Goal: Information Seeking & Learning: Learn about a topic

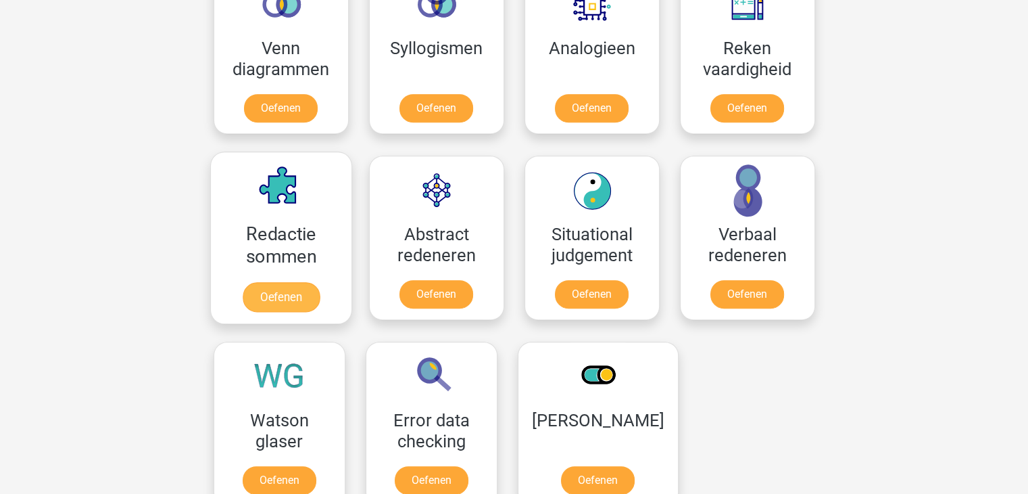
scroll to position [811, 0]
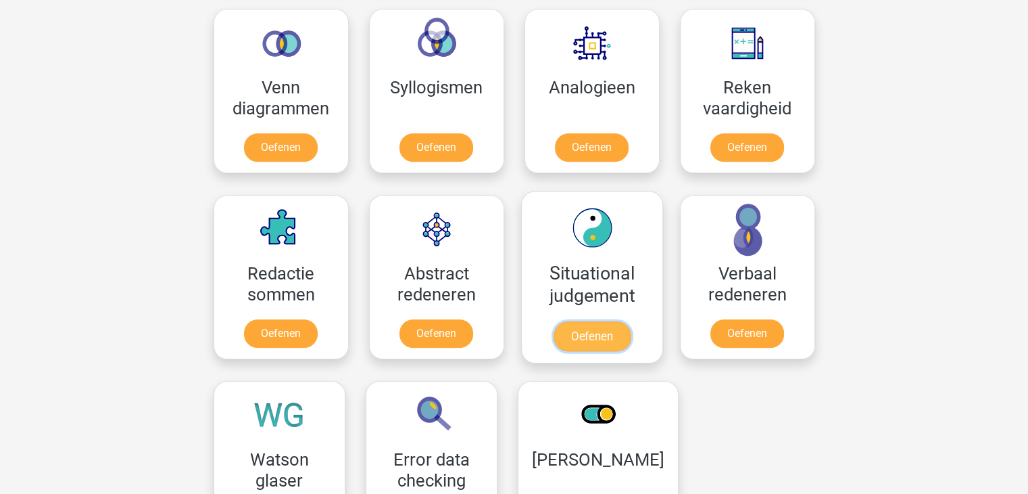
click at [582, 337] on link "Oefenen" at bounding box center [591, 336] width 77 height 30
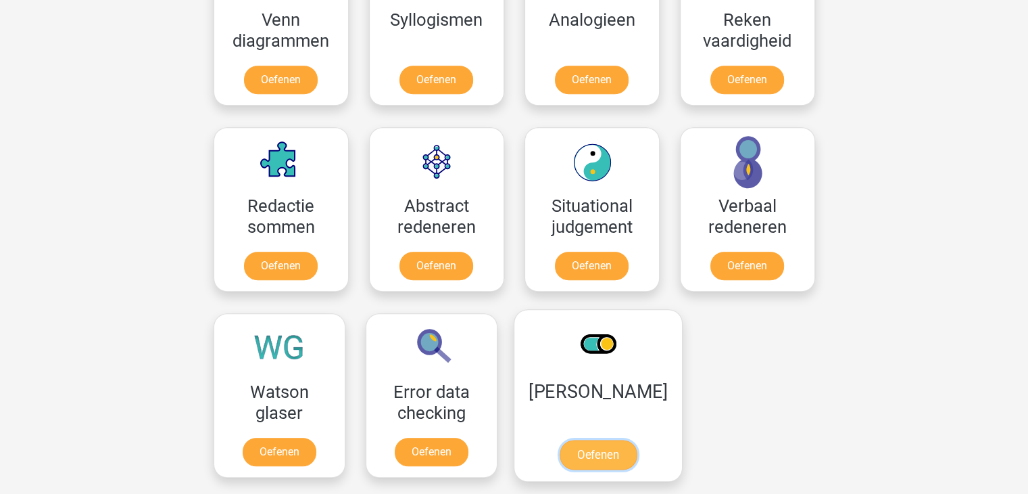
click at [609, 440] on link "Oefenen" at bounding box center [597, 455] width 77 height 30
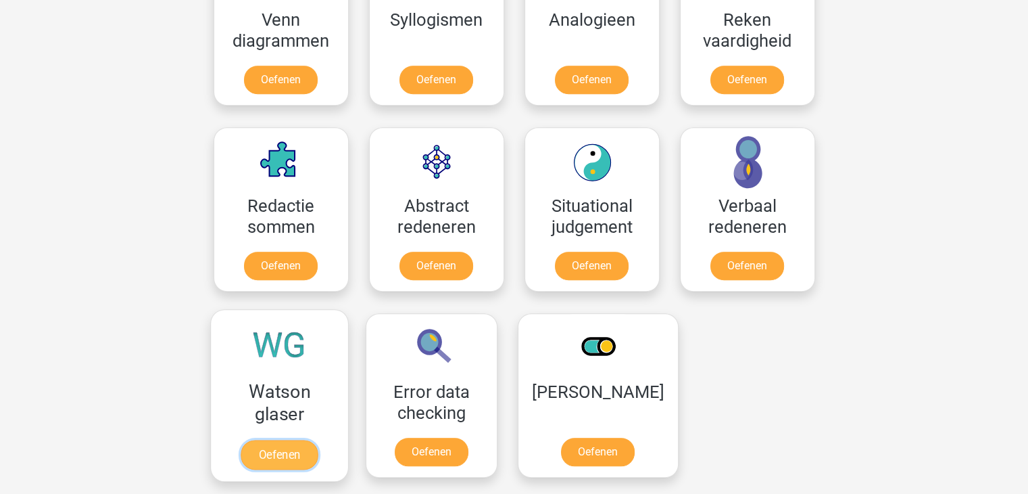
click at [276, 440] on link "Oefenen" at bounding box center [279, 455] width 77 height 30
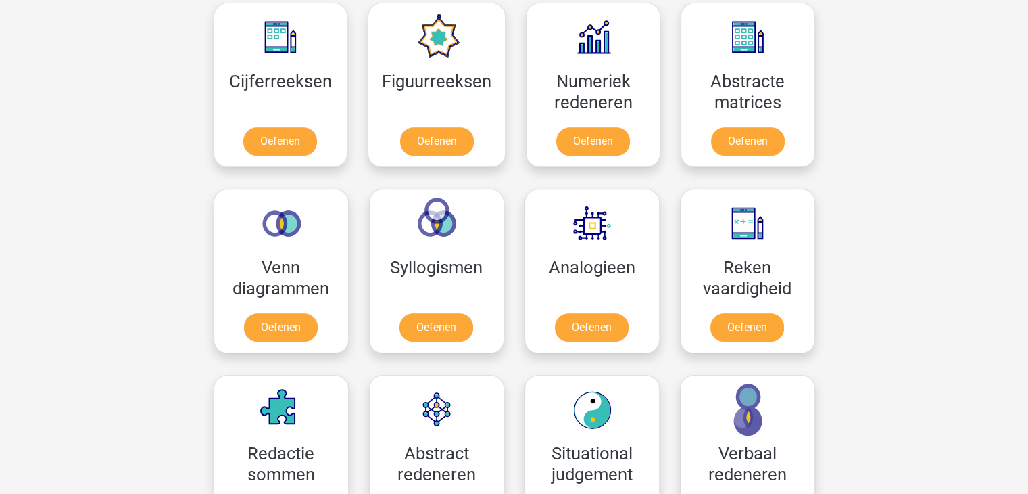
scroll to position [609, 0]
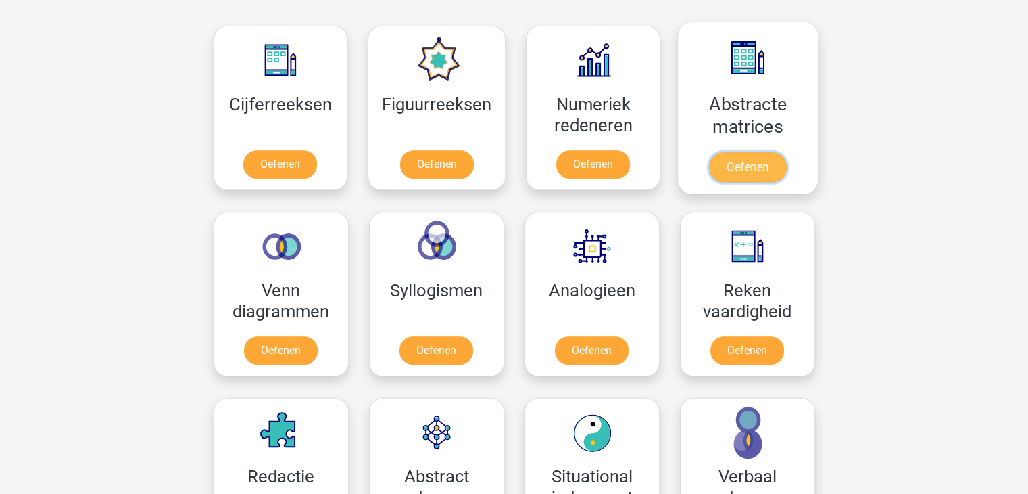
click at [738, 152] on link "Oefenen" at bounding box center [747, 167] width 77 height 30
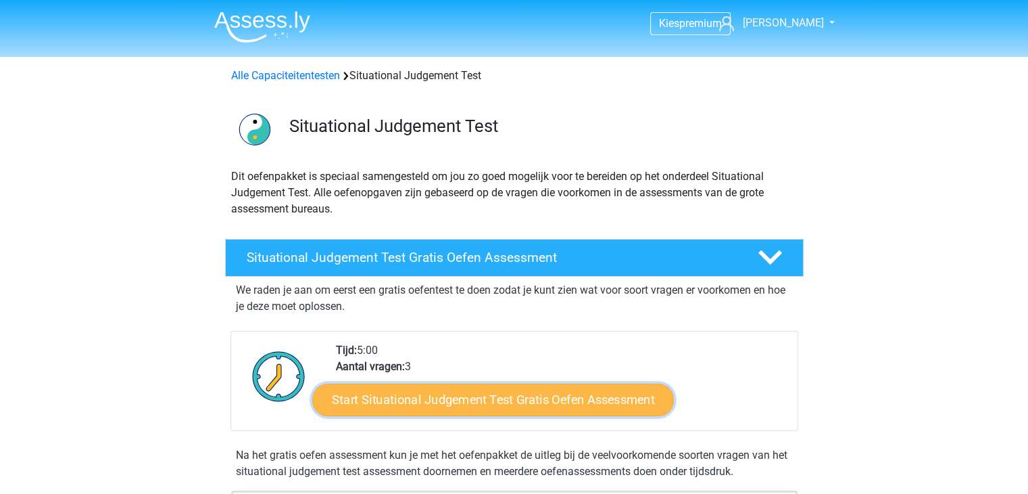
click at [426, 404] on link "Start Situational Judgement Test Gratis Oefen Assessment" at bounding box center [493, 399] width 362 height 32
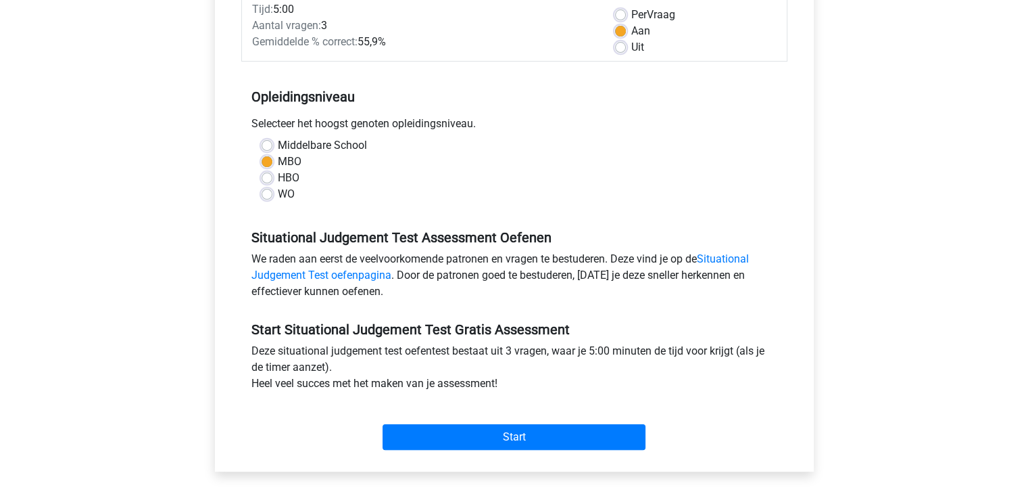
scroll to position [203, 0]
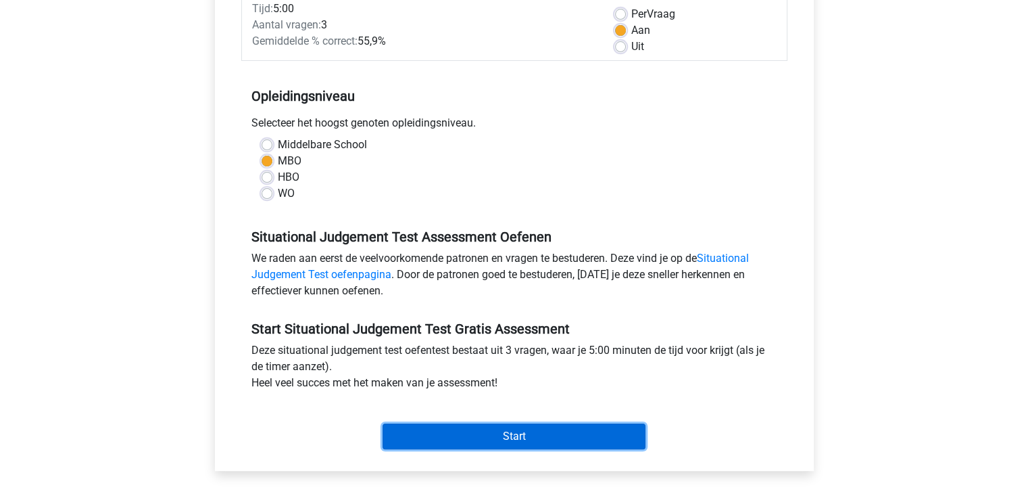
click at [421, 437] on input "Start" at bounding box center [514, 436] width 263 height 26
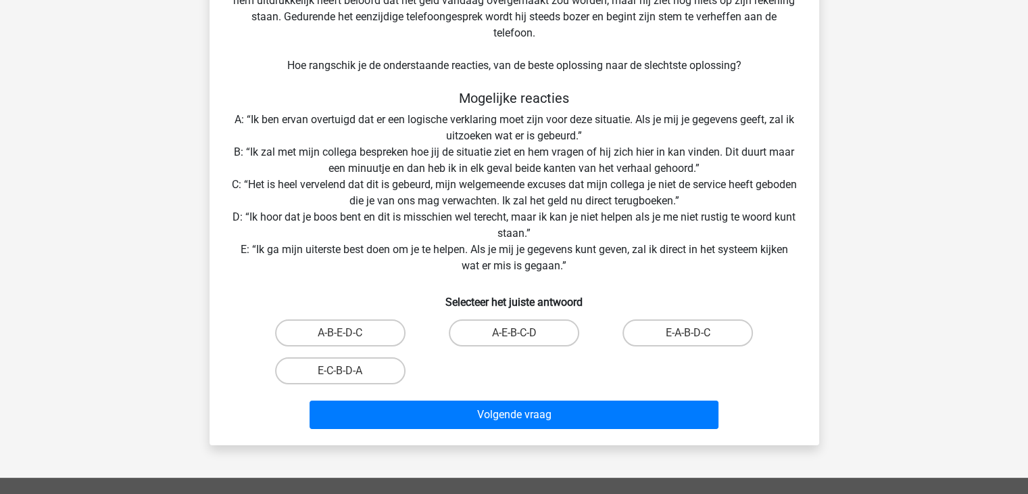
scroll to position [203, 0]
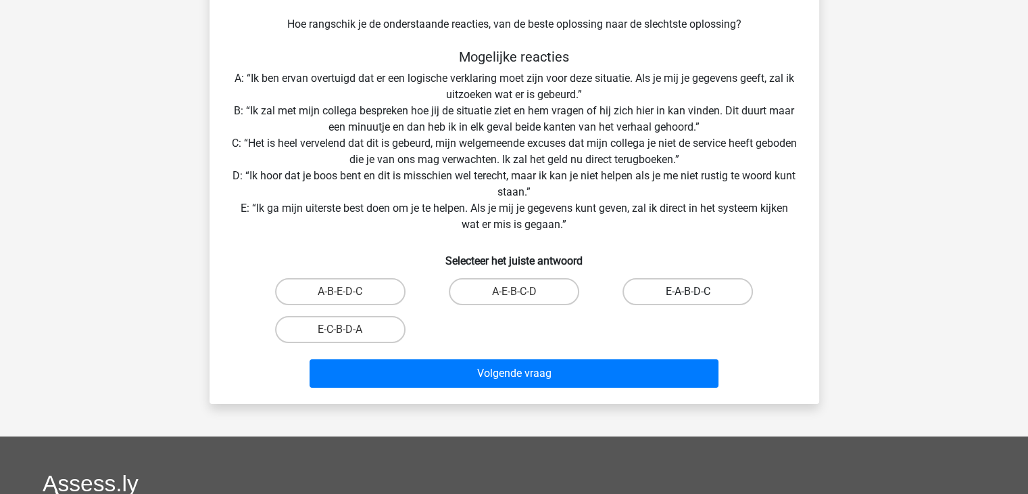
click at [660, 289] on label "E-A-B-D-C" at bounding box center [688, 291] width 131 height 27
click at [688, 291] on input "E-A-B-D-C" at bounding box center [692, 295] width 9 height 9
radio input "true"
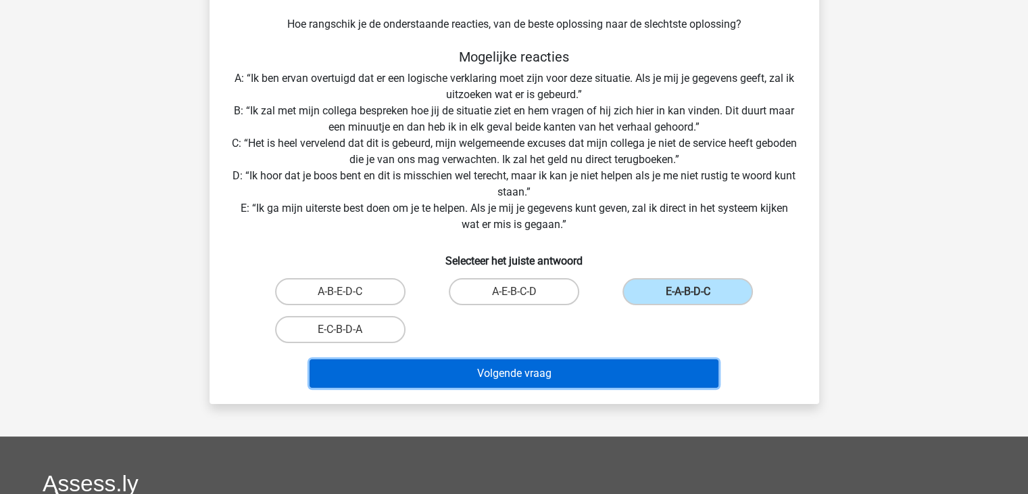
click at [634, 367] on button "Volgende vraag" at bounding box center [514, 373] width 409 height 28
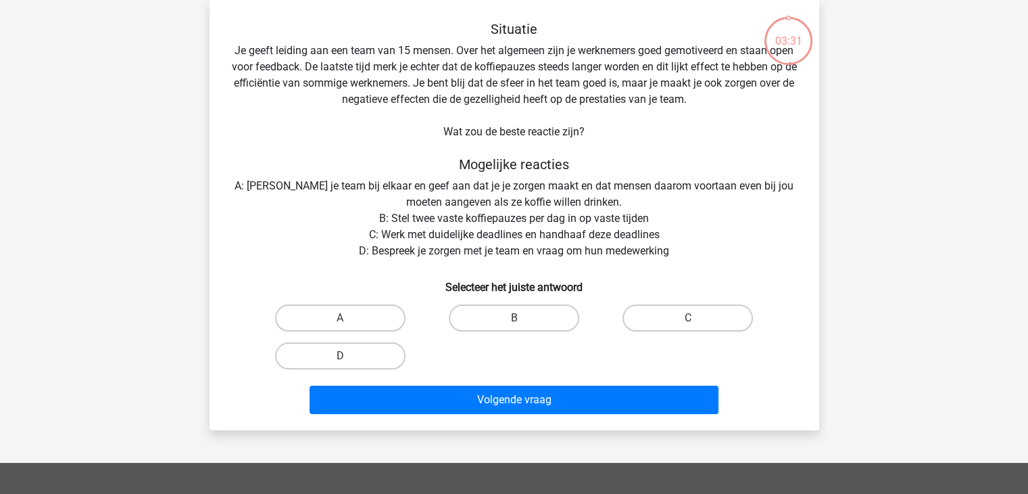
scroll to position [62, 0]
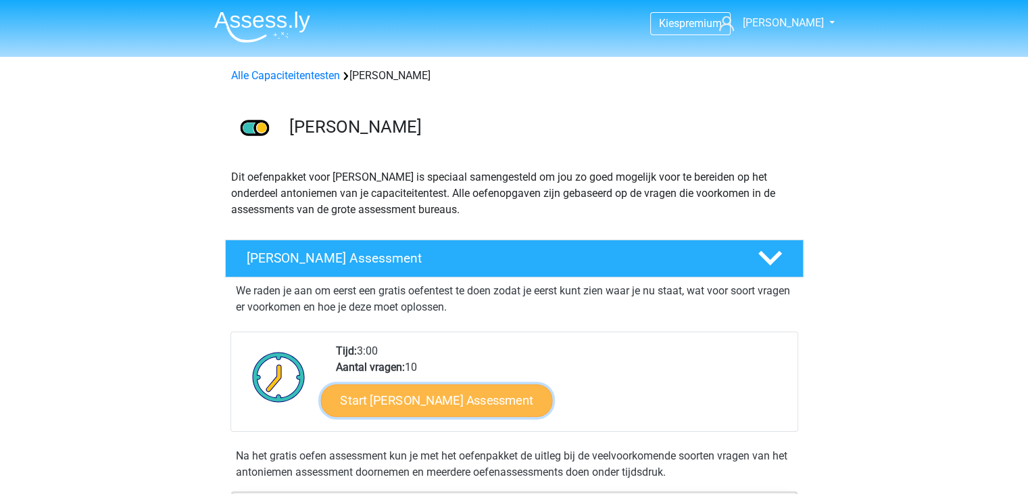
click at [485, 404] on link "Start Antoniemen Gratis Oefen Assessment" at bounding box center [437, 399] width 232 height 32
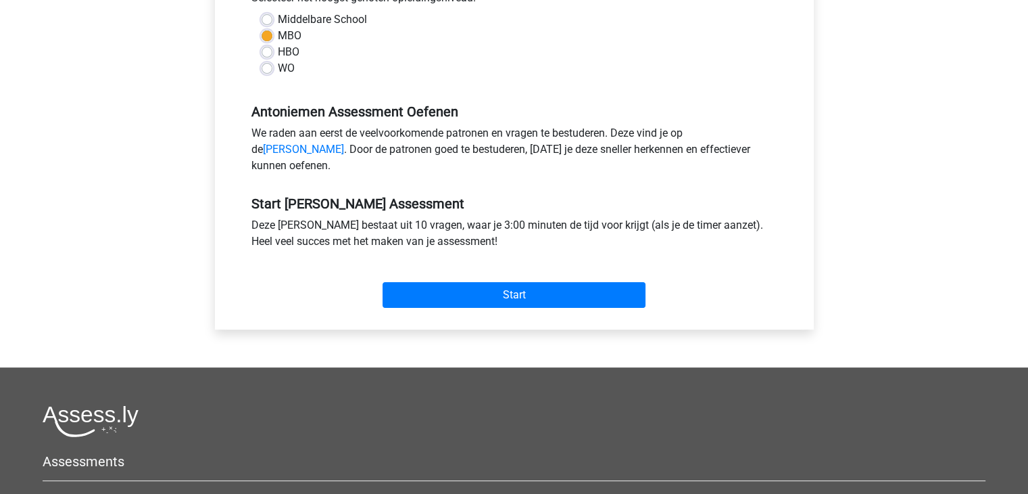
scroll to position [338, 0]
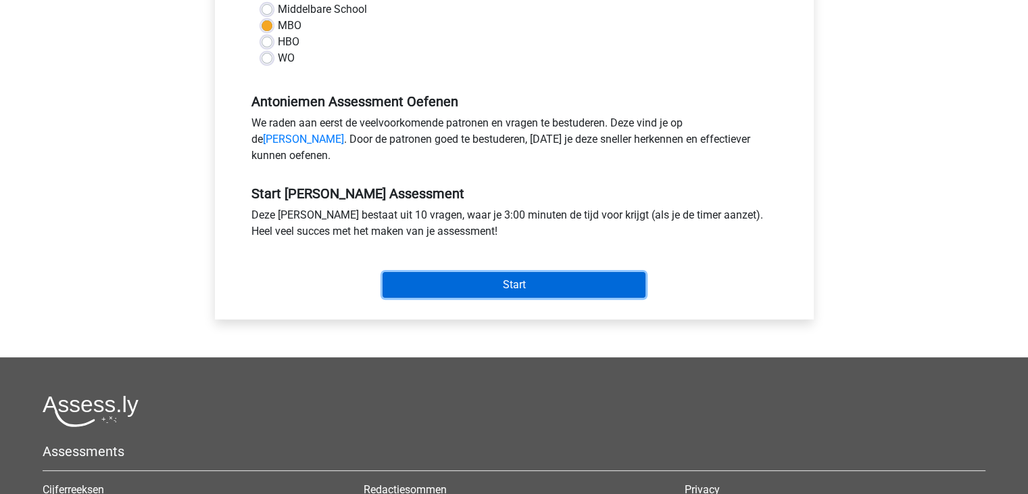
click at [495, 298] on input "Start" at bounding box center [514, 285] width 263 height 26
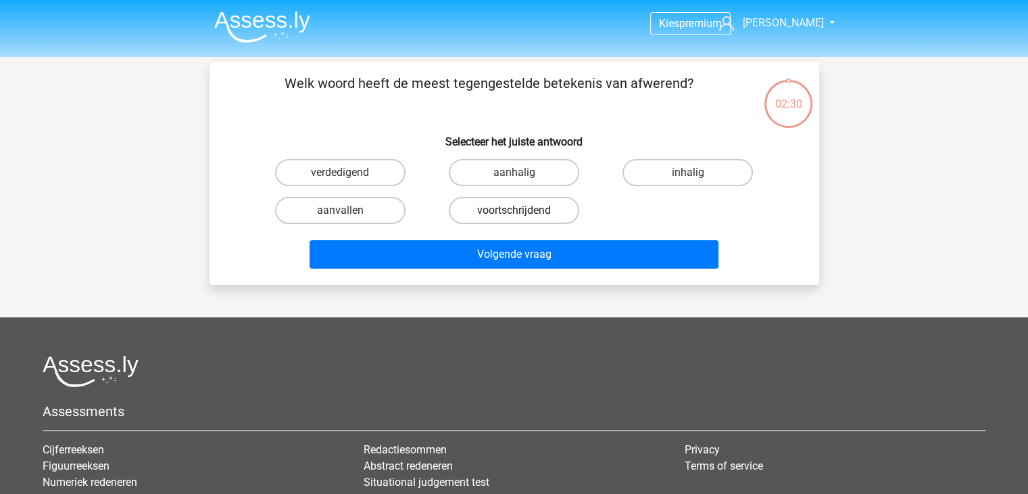
click at [513, 209] on label "voortschrijdend" at bounding box center [514, 210] width 131 height 27
click at [514, 210] on input "voortschrijdend" at bounding box center [518, 214] width 9 height 9
radio input "true"
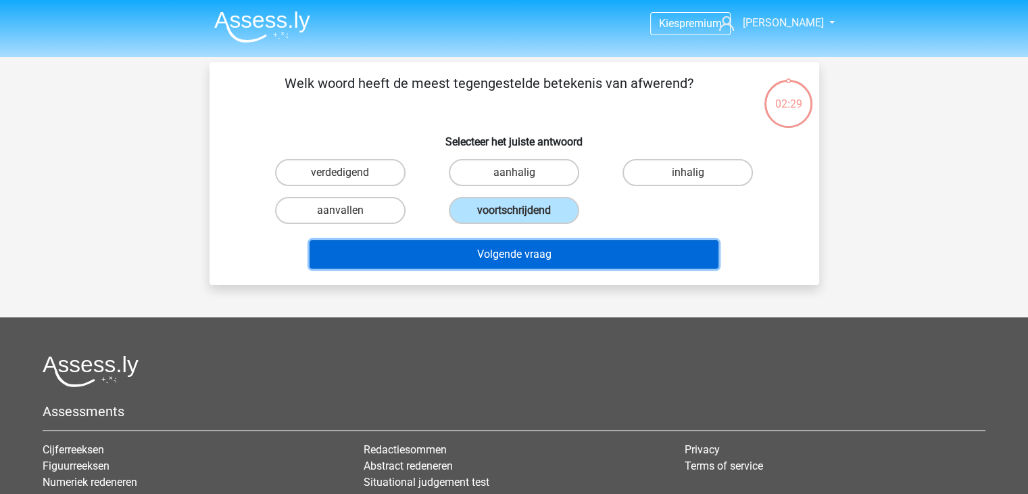
click at [506, 252] on button "Volgende vraag" at bounding box center [514, 254] width 409 height 28
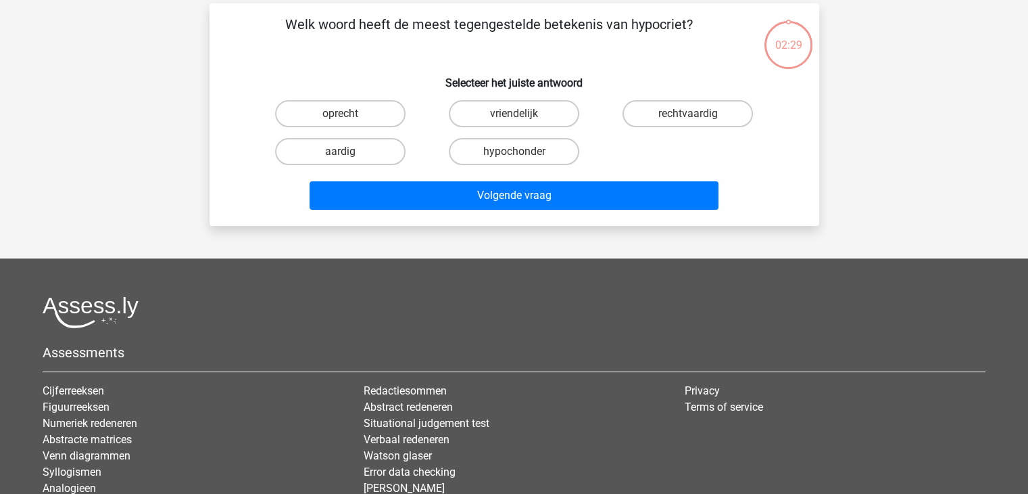
scroll to position [62, 0]
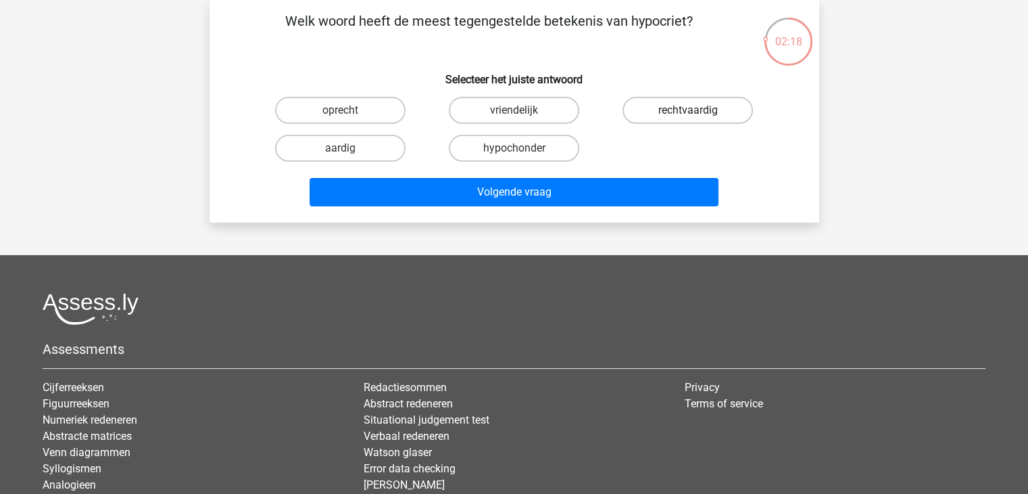
click at [705, 111] on label "rechtvaardig" at bounding box center [688, 110] width 131 height 27
click at [697, 111] on input "rechtvaardig" at bounding box center [692, 114] width 9 height 9
radio input "true"
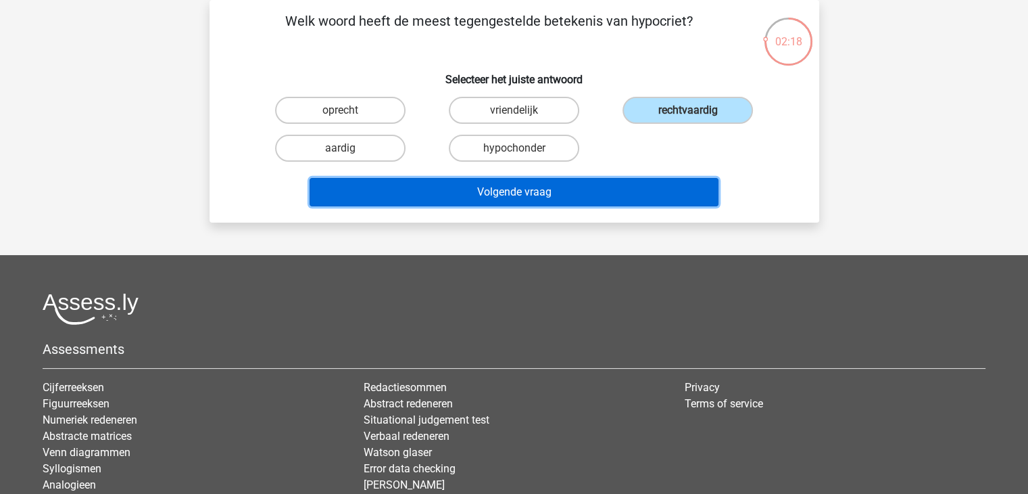
click at [641, 193] on button "Volgende vraag" at bounding box center [514, 192] width 409 height 28
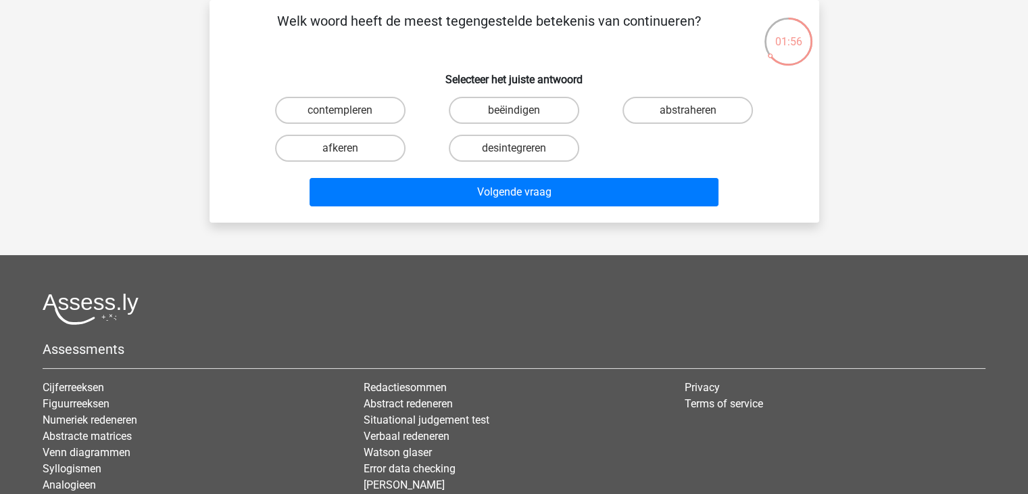
click at [348, 113] on input "contempleren" at bounding box center [344, 114] width 9 height 9
radio input "true"
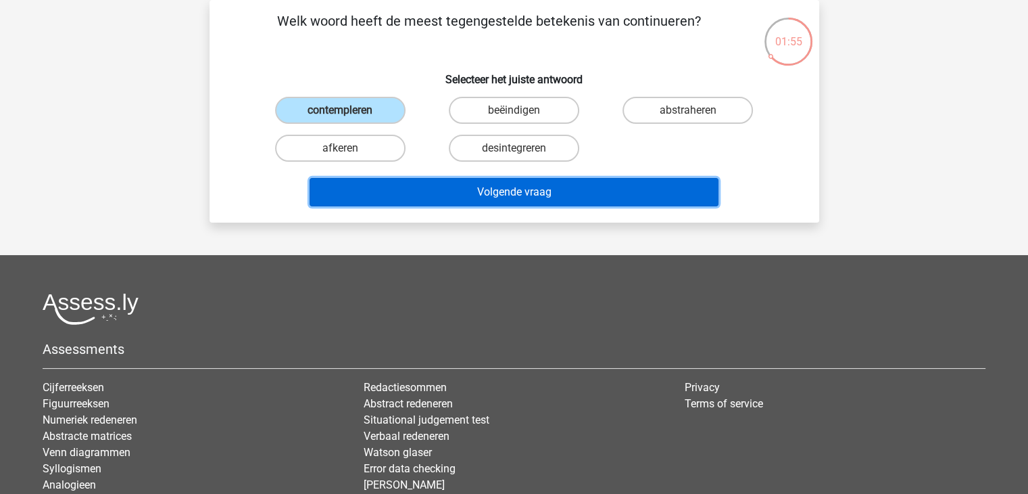
click at [549, 198] on button "Volgende vraag" at bounding box center [514, 192] width 409 height 28
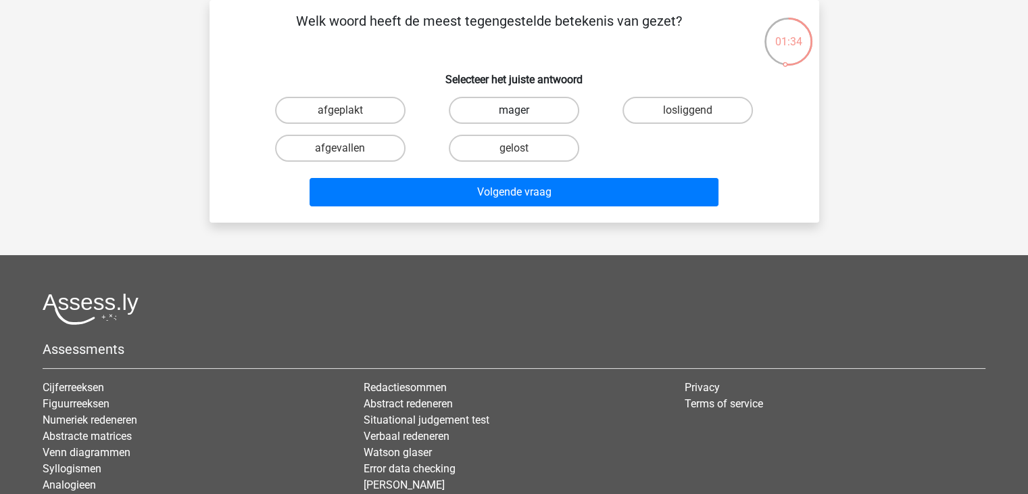
click at [528, 116] on label "mager" at bounding box center [514, 110] width 131 height 27
click at [523, 116] on input "mager" at bounding box center [518, 114] width 9 height 9
radio input "true"
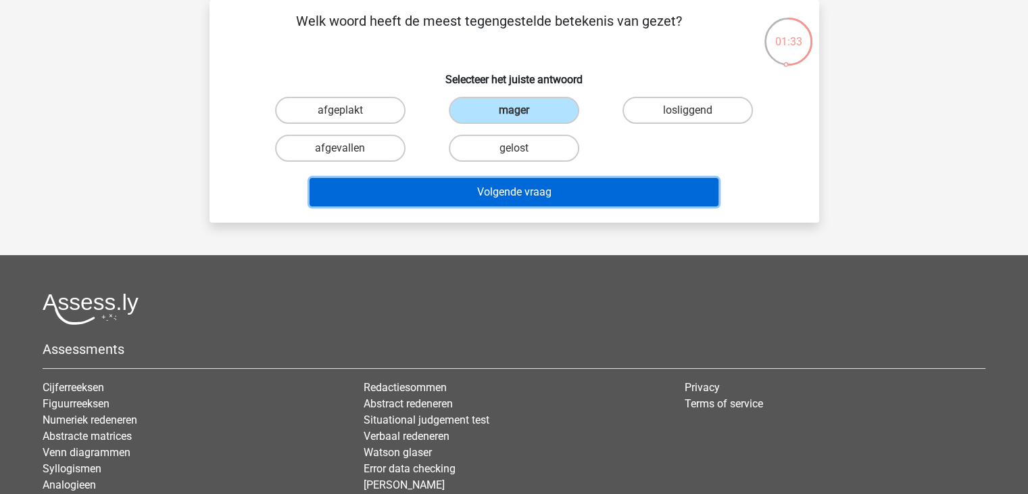
click at [544, 190] on button "Volgende vraag" at bounding box center [514, 192] width 409 height 28
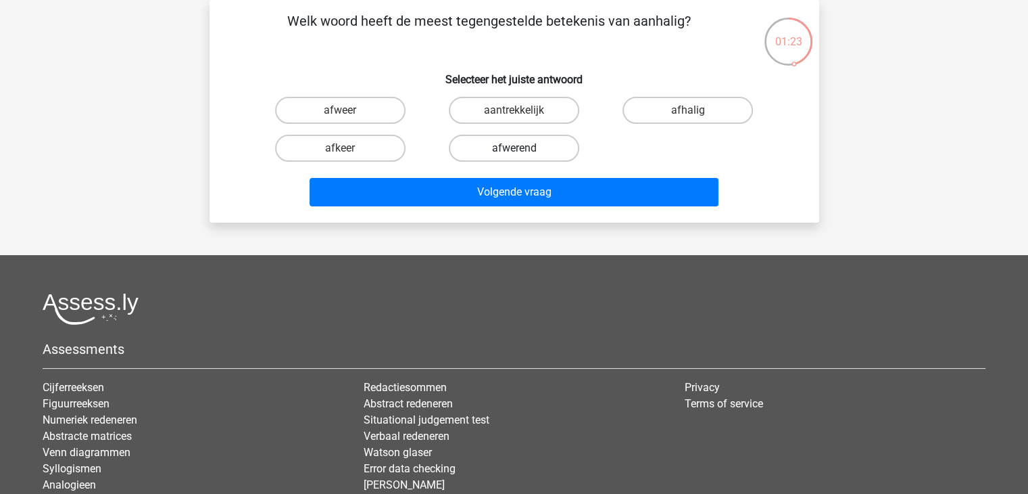
click at [472, 141] on label "afwerend" at bounding box center [514, 148] width 131 height 27
click at [514, 148] on input "afwerend" at bounding box center [518, 152] width 9 height 9
radio input "true"
click at [372, 146] on label "afkeer" at bounding box center [340, 148] width 131 height 27
click at [349, 148] on input "afkeer" at bounding box center [344, 152] width 9 height 9
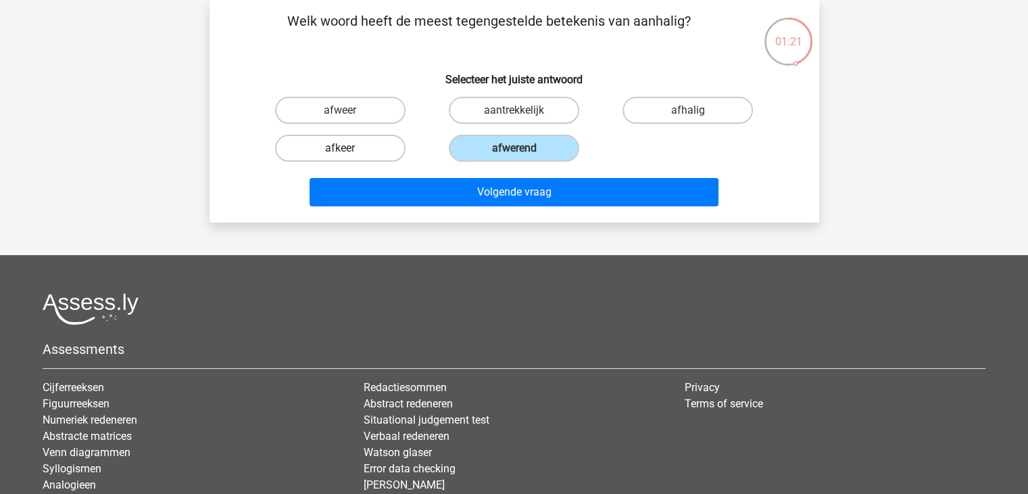
radio input "true"
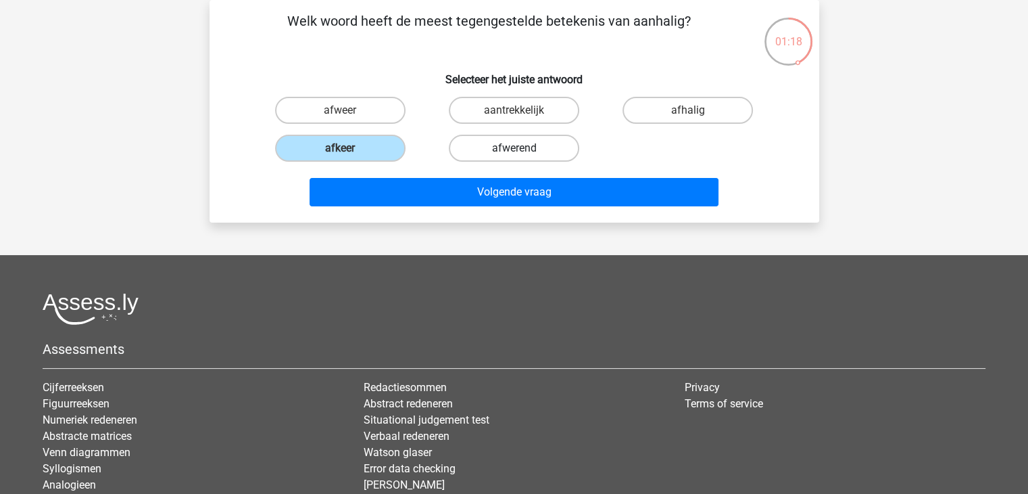
click at [512, 149] on label "afwerend" at bounding box center [514, 148] width 131 height 27
click at [514, 149] on input "afwerend" at bounding box center [518, 152] width 9 height 9
radio input "true"
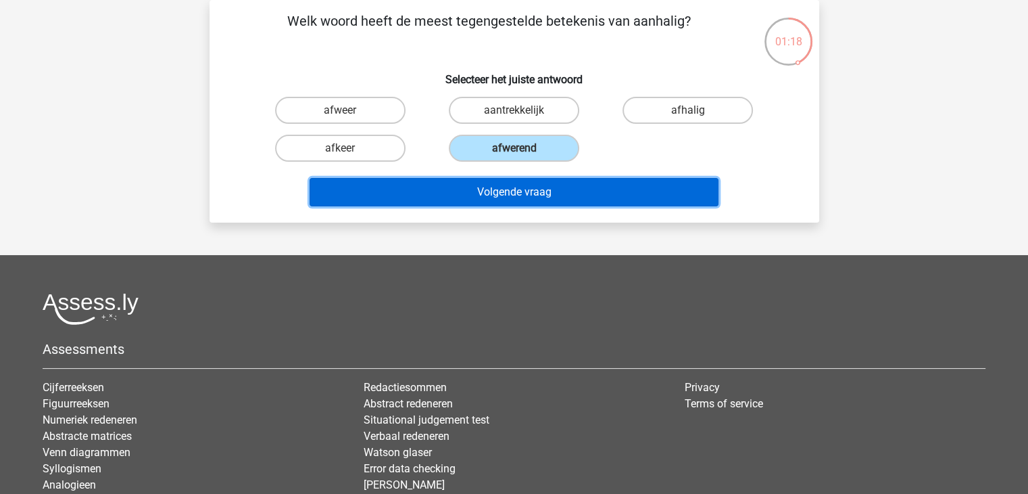
click at [518, 187] on button "Volgende vraag" at bounding box center [514, 192] width 409 height 28
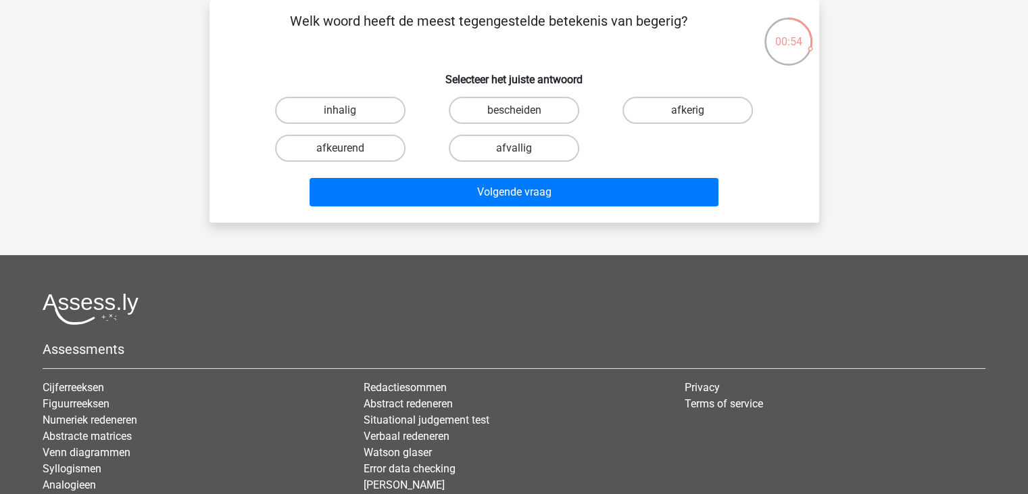
click at [517, 114] on input "bescheiden" at bounding box center [518, 114] width 9 height 9
radio input "true"
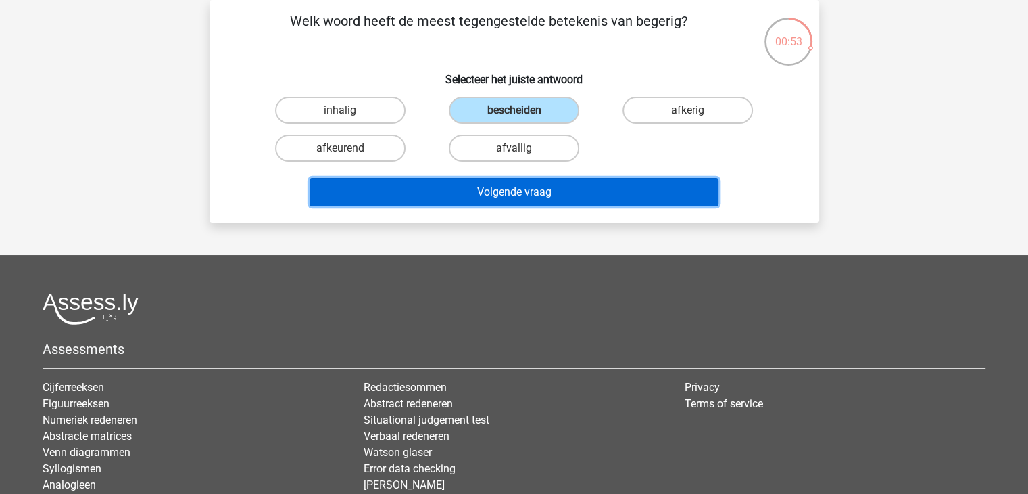
click at [516, 190] on button "Volgende vraag" at bounding box center [514, 192] width 409 height 28
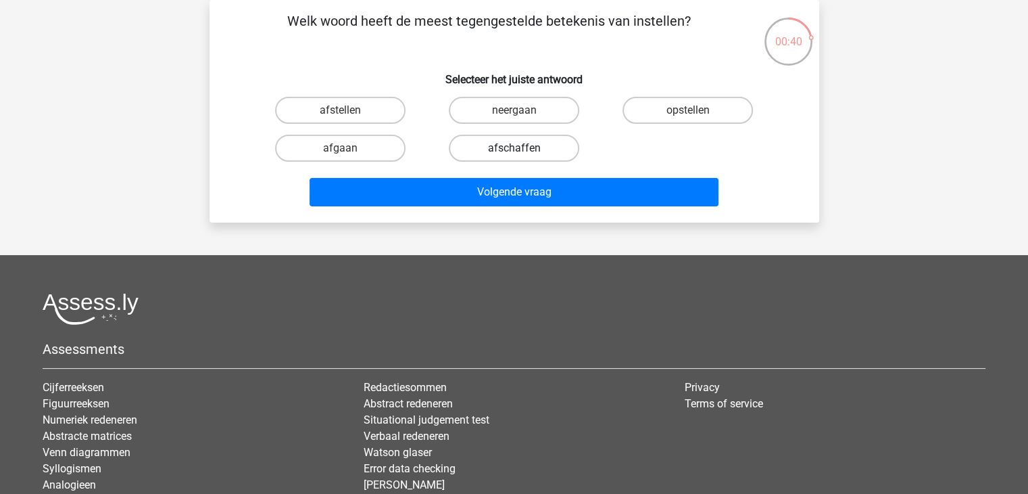
click at [511, 147] on label "afschaffen" at bounding box center [514, 148] width 131 height 27
click at [514, 148] on input "afschaffen" at bounding box center [518, 152] width 9 height 9
radio input "true"
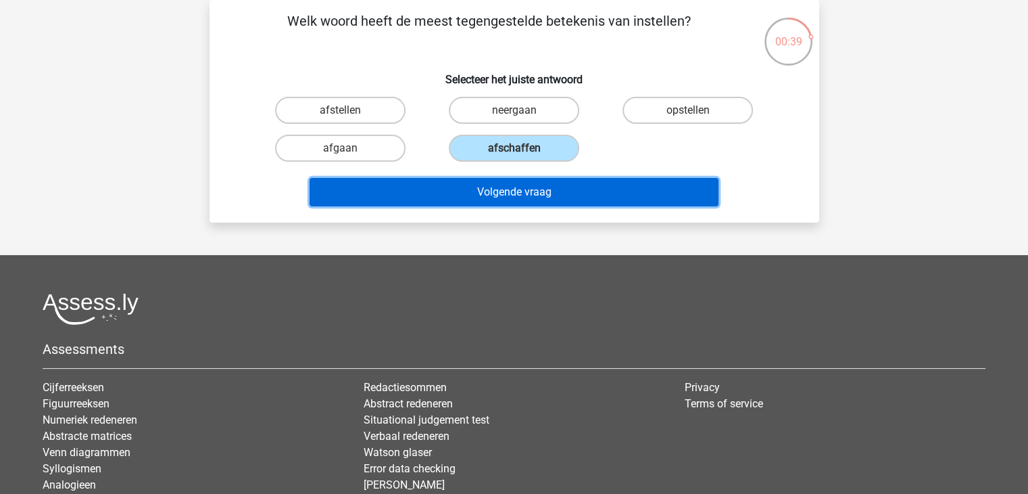
click at [510, 183] on button "Volgende vraag" at bounding box center [514, 192] width 409 height 28
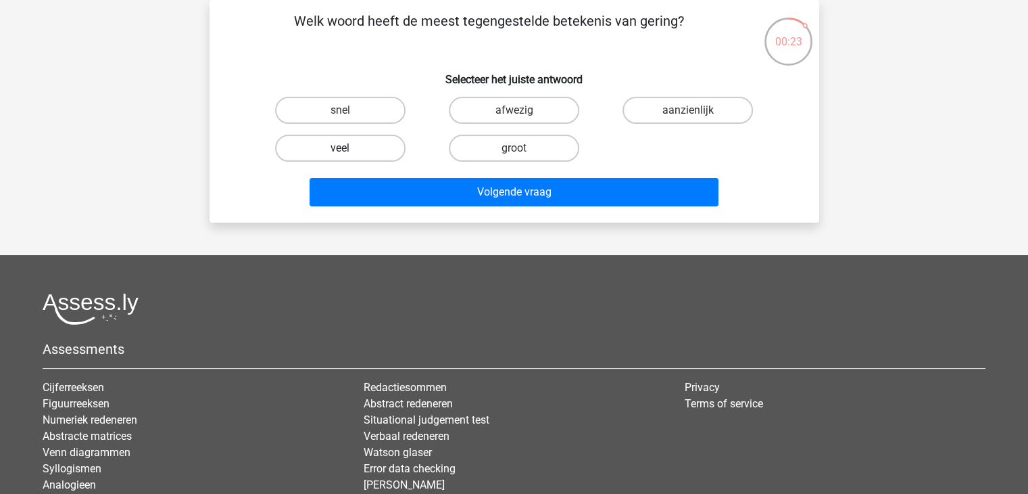
click at [375, 150] on label "veel" at bounding box center [340, 148] width 131 height 27
click at [349, 150] on input "veel" at bounding box center [344, 152] width 9 height 9
radio input "true"
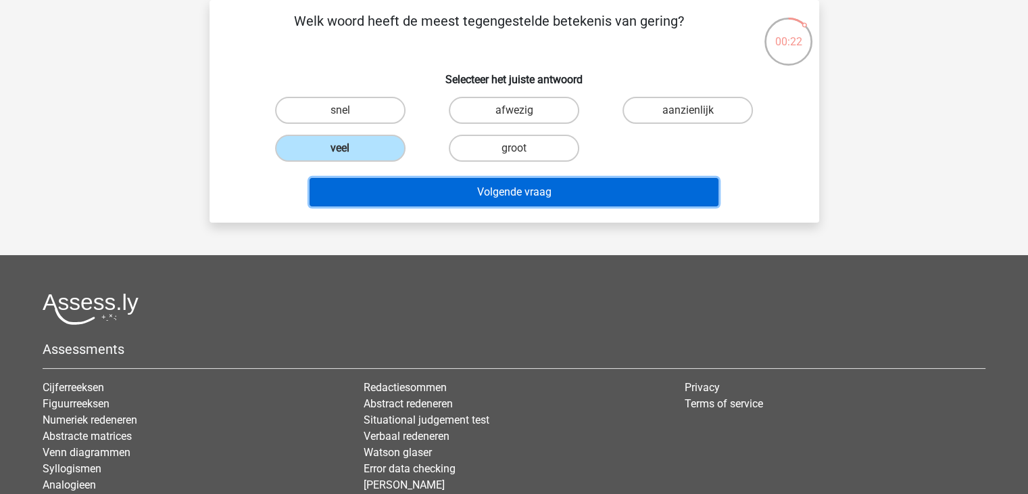
click at [504, 195] on button "Volgende vraag" at bounding box center [514, 192] width 409 height 28
click at [514, 187] on button "Volgende vraag" at bounding box center [514, 192] width 409 height 28
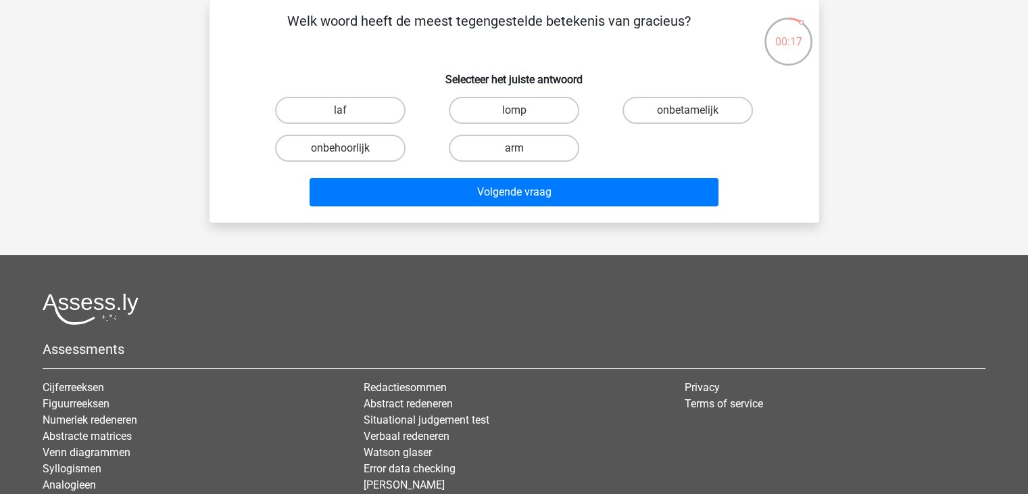
drag, startPoint x: 433, startPoint y: 145, endPoint x: 413, endPoint y: 145, distance: 19.6
click at [424, 145] on div "laf lomp onbetamelijk onbehoorlijk arm" at bounding box center [515, 129] width 522 height 76
click at [357, 150] on label "onbehoorlijk" at bounding box center [340, 148] width 131 height 27
click at [349, 150] on input "onbehoorlijk" at bounding box center [344, 152] width 9 height 9
radio input "true"
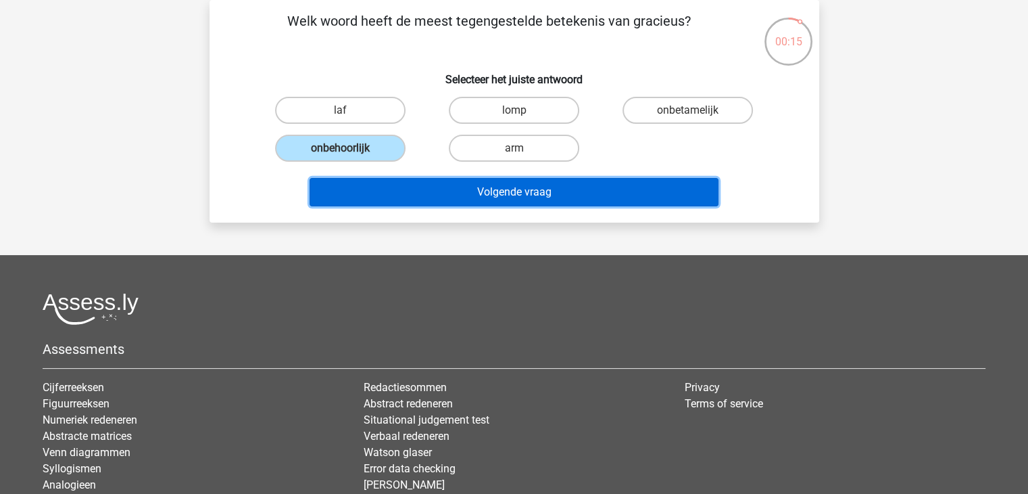
click at [554, 191] on button "Volgende vraag" at bounding box center [514, 192] width 409 height 28
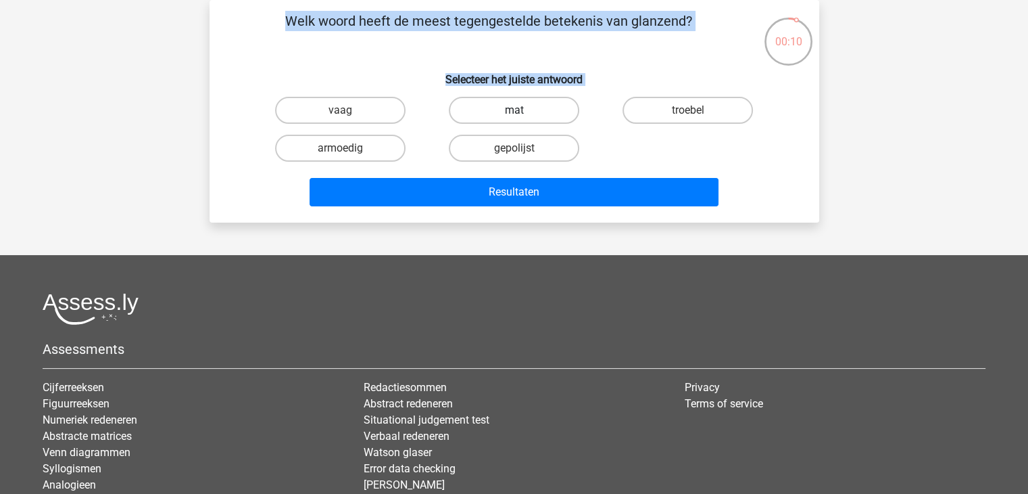
click at [526, 110] on label "mat" at bounding box center [514, 110] width 131 height 27
click at [523, 110] on input "mat" at bounding box center [518, 114] width 9 height 9
radio input "true"
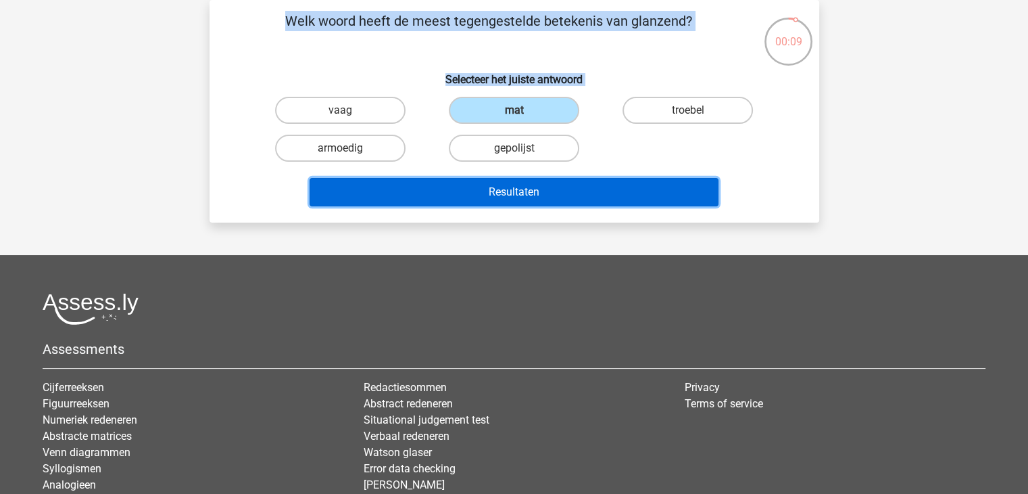
click at [546, 191] on button "Resultaten" at bounding box center [514, 192] width 409 height 28
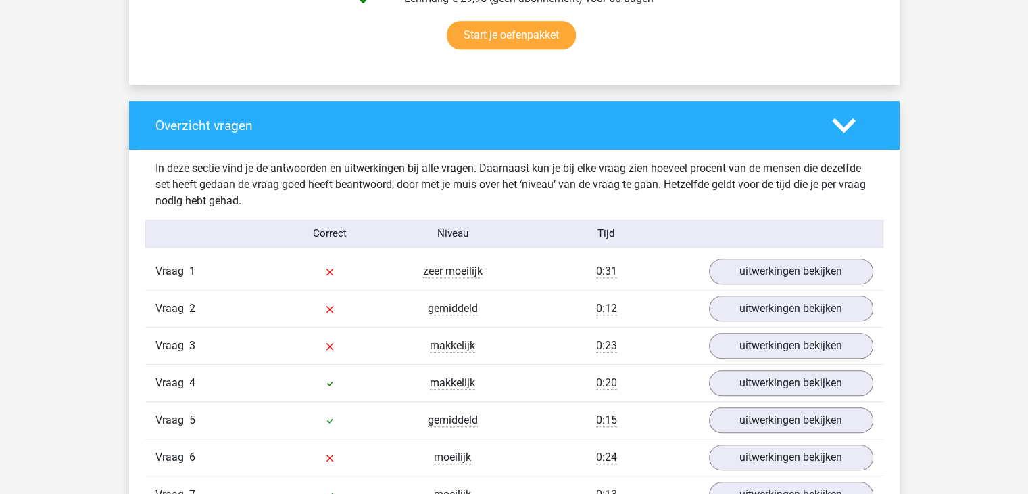
scroll to position [811, 0]
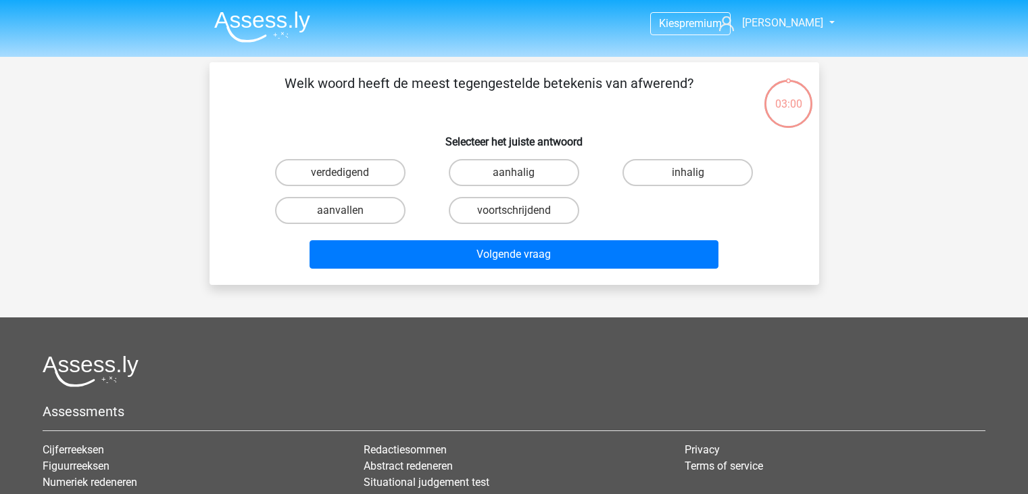
scroll to position [62, 0]
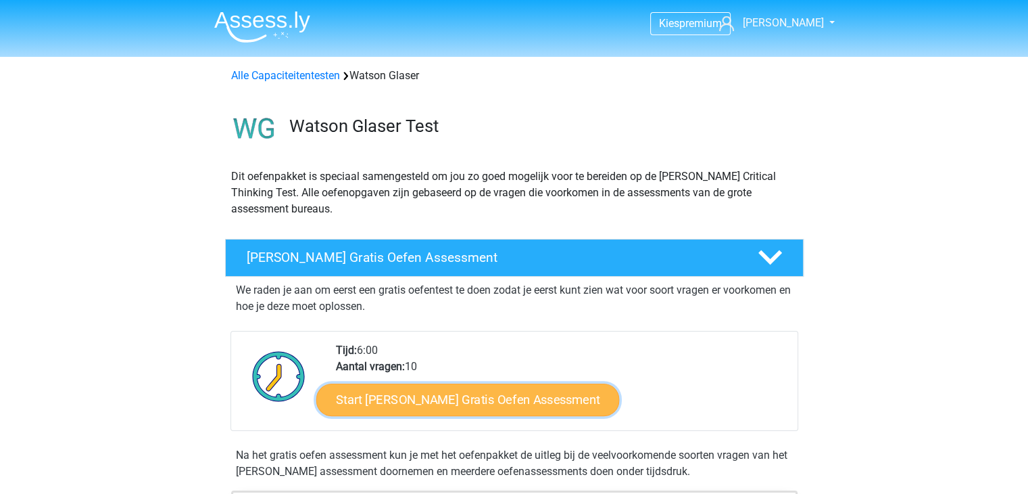
click at [412, 396] on link "Start Watson Glaser Gratis Oefen Assessment" at bounding box center [468, 399] width 304 height 32
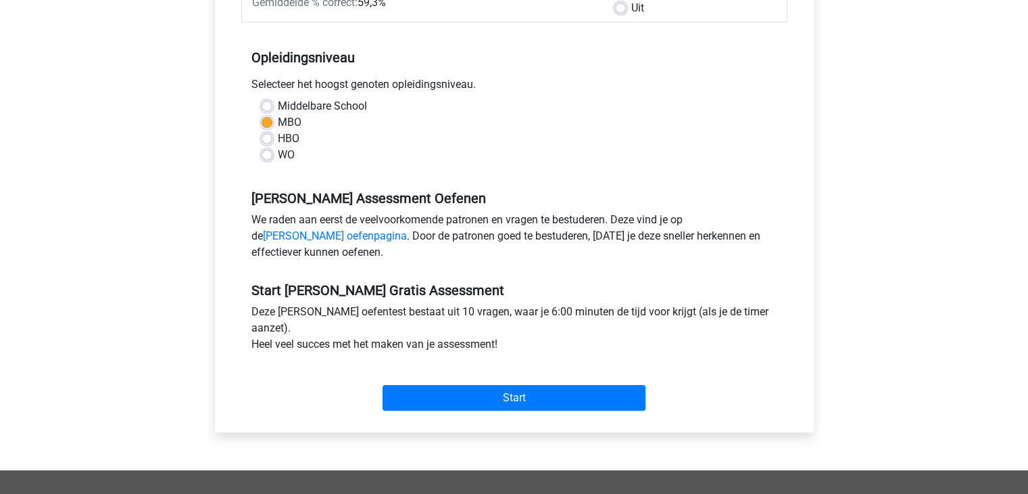
scroll to position [270, 0]
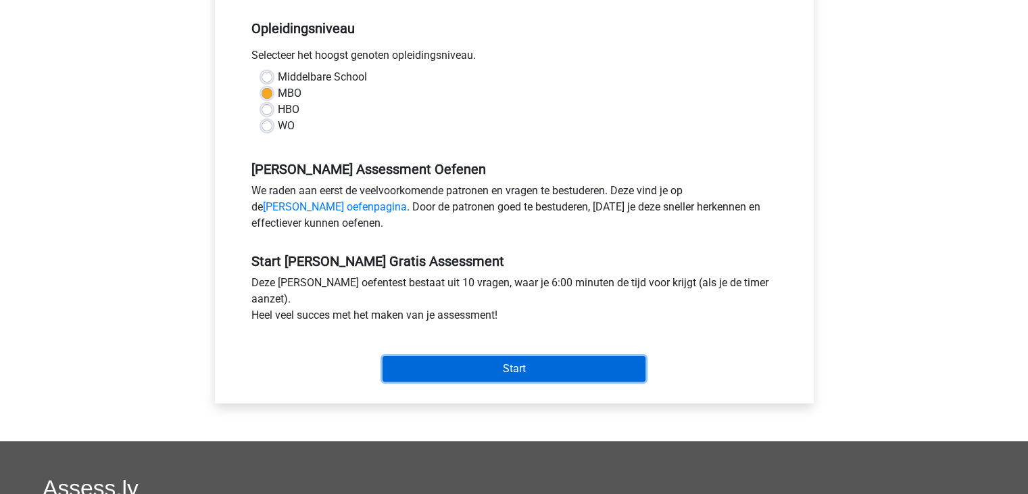
click at [452, 370] on input "Start" at bounding box center [514, 369] width 263 height 26
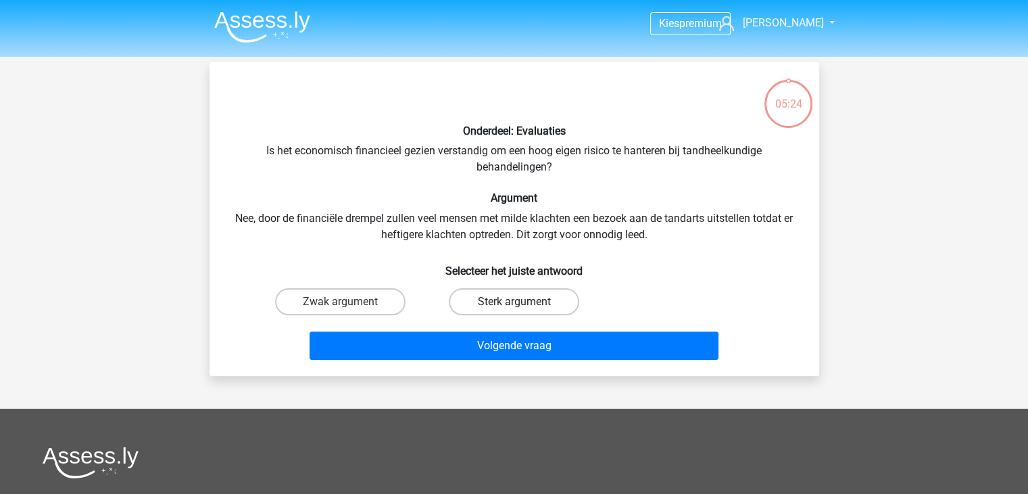
click at [490, 300] on label "Sterk argument" at bounding box center [514, 301] width 131 height 27
click at [514, 302] on input "Sterk argument" at bounding box center [518, 306] width 9 height 9
radio input "true"
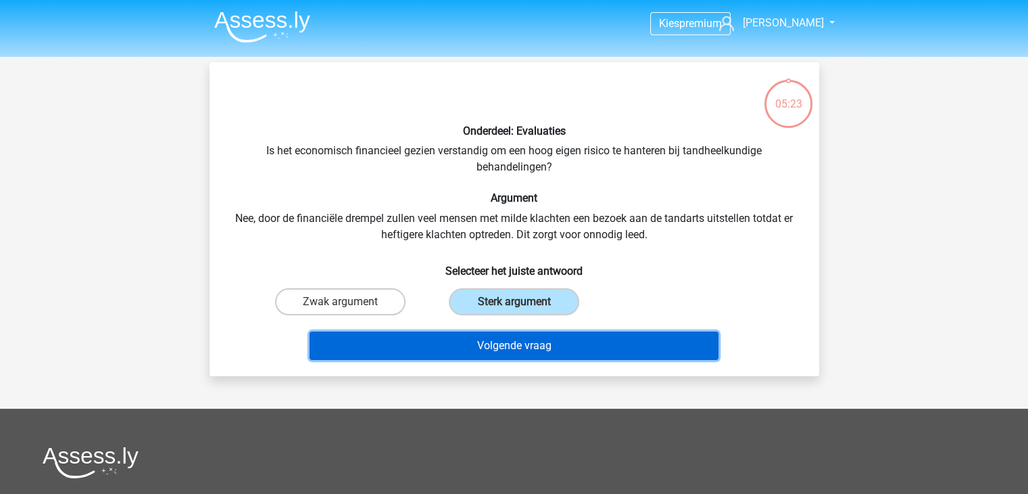
click at [491, 344] on button "Volgende vraag" at bounding box center [514, 345] width 409 height 28
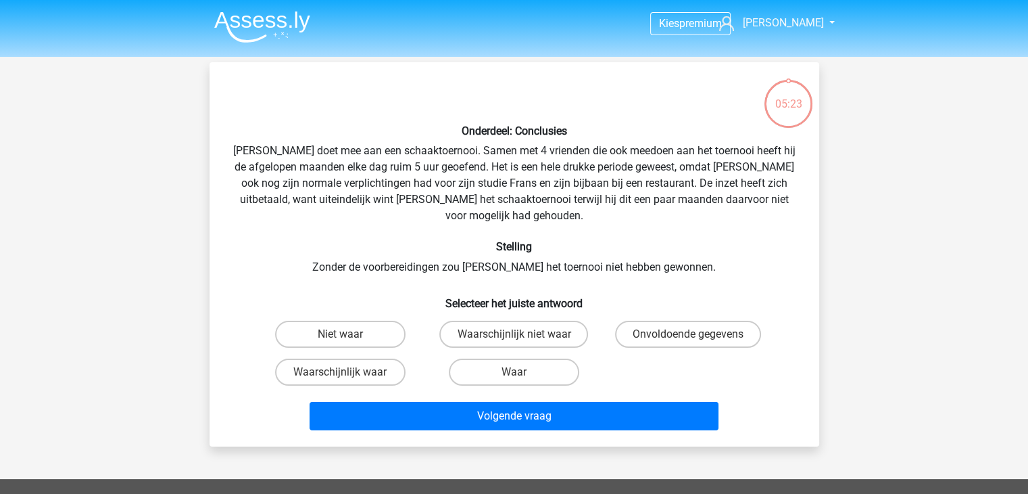
scroll to position [62, 0]
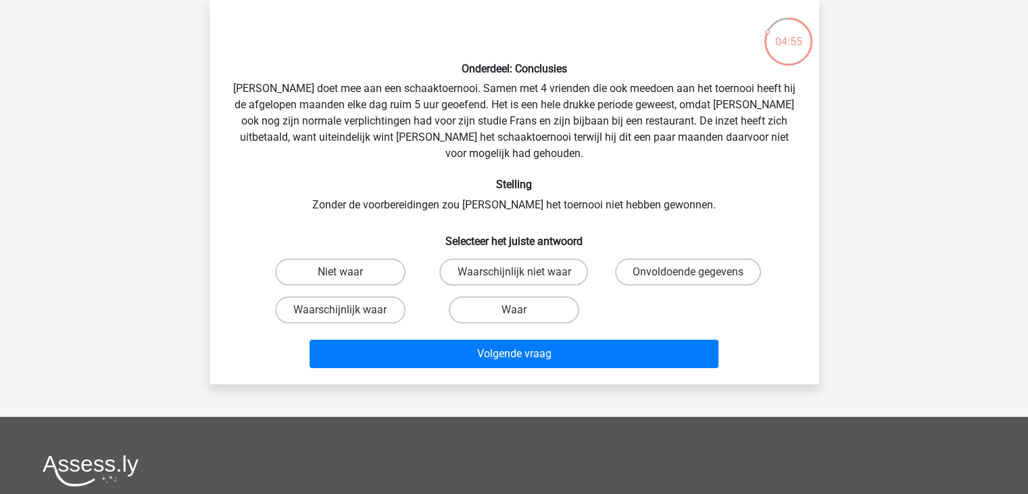
click at [519, 310] on input "Waar" at bounding box center [518, 314] width 9 height 9
radio input "true"
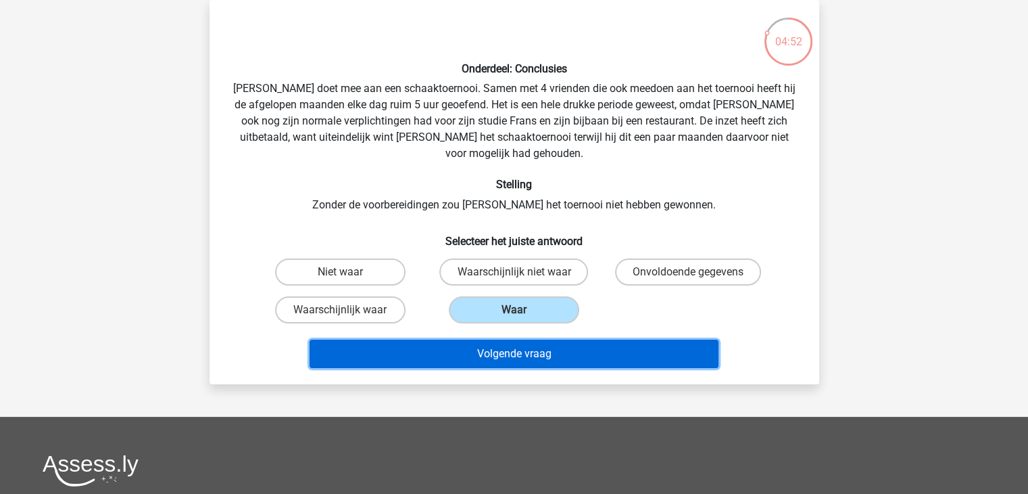
click at [519, 339] on button "Volgende vraag" at bounding box center [514, 353] width 409 height 28
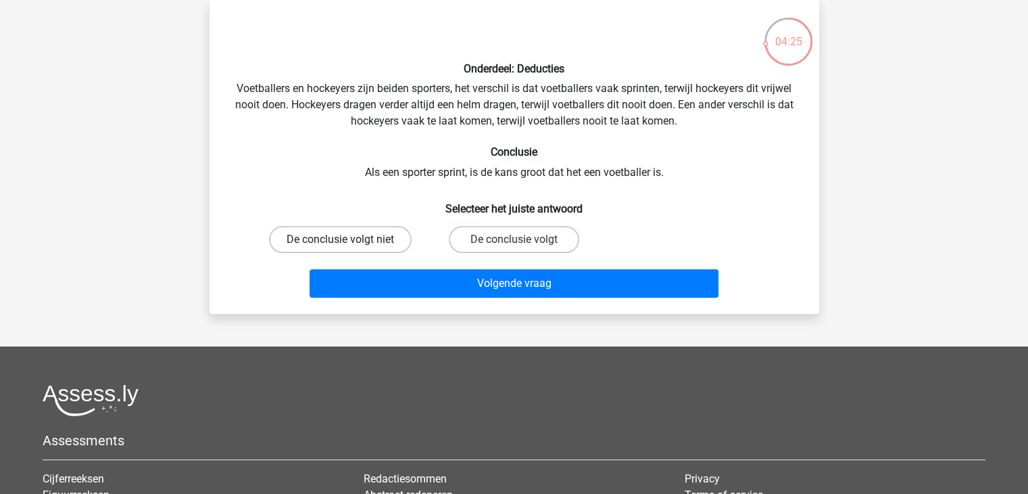
click at [365, 239] on label "De conclusie volgt niet" at bounding box center [340, 239] width 143 height 27
click at [349, 239] on input "De conclusie volgt niet" at bounding box center [344, 243] width 9 height 9
radio input "true"
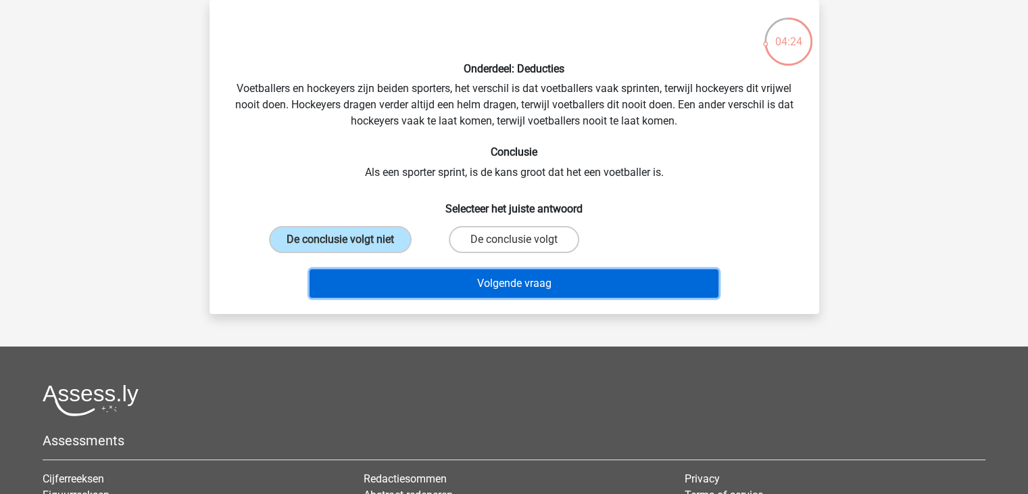
click at [456, 289] on button "Volgende vraag" at bounding box center [514, 283] width 409 height 28
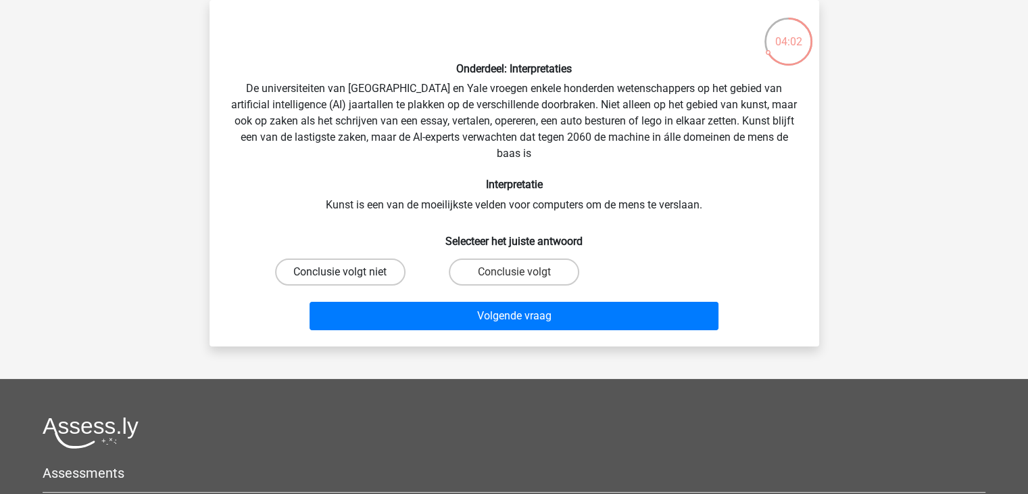
click at [368, 270] on label "Conclusie volgt niet" at bounding box center [340, 271] width 131 height 27
click at [349, 272] on input "Conclusie volgt niet" at bounding box center [344, 276] width 9 height 9
radio input "true"
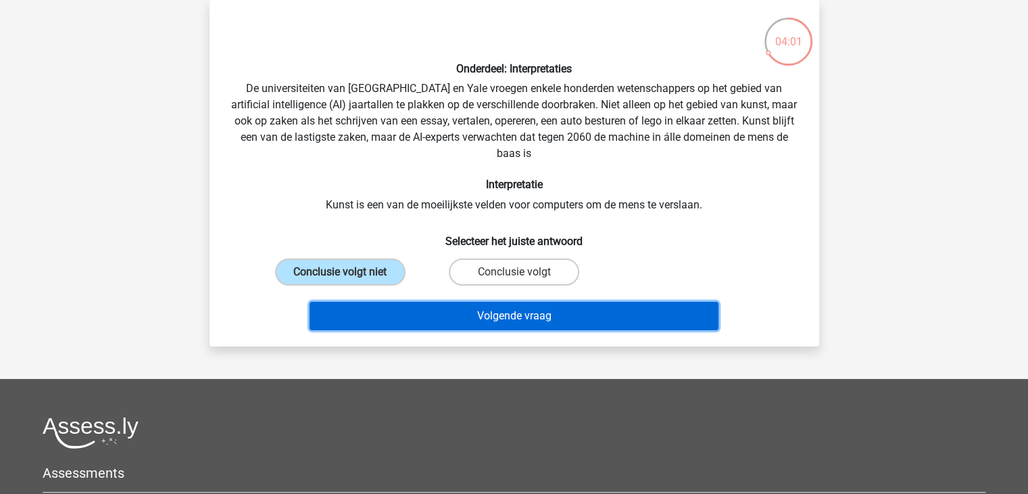
click at [457, 310] on button "Volgende vraag" at bounding box center [514, 316] width 409 height 28
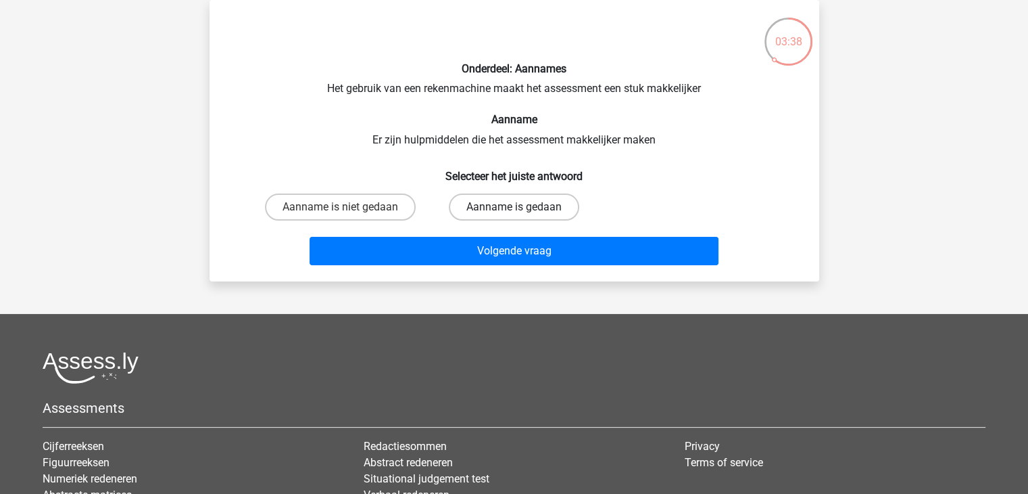
click at [498, 208] on label "Aanname is gedaan" at bounding box center [514, 206] width 131 height 27
click at [514, 208] on input "Aanname is gedaan" at bounding box center [518, 211] width 9 height 9
radio input "true"
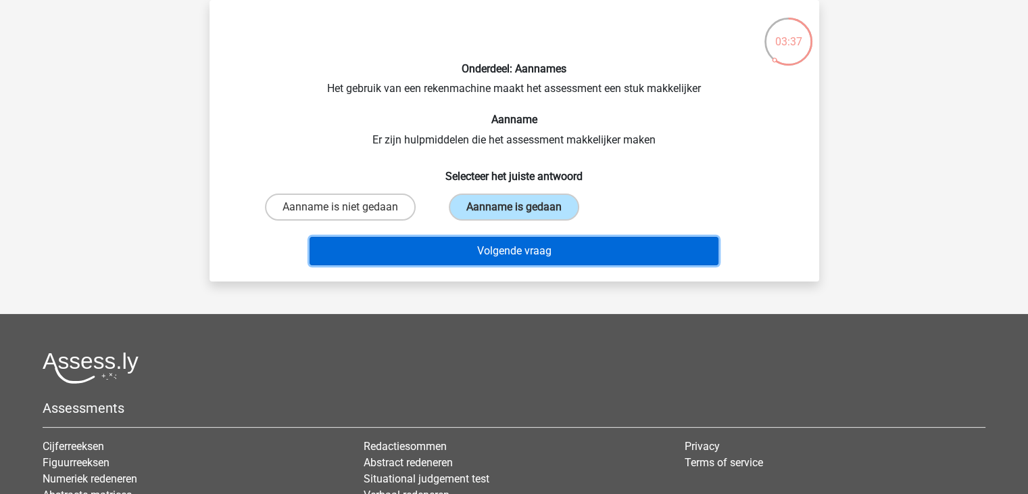
click at [507, 248] on button "Volgende vraag" at bounding box center [514, 251] width 409 height 28
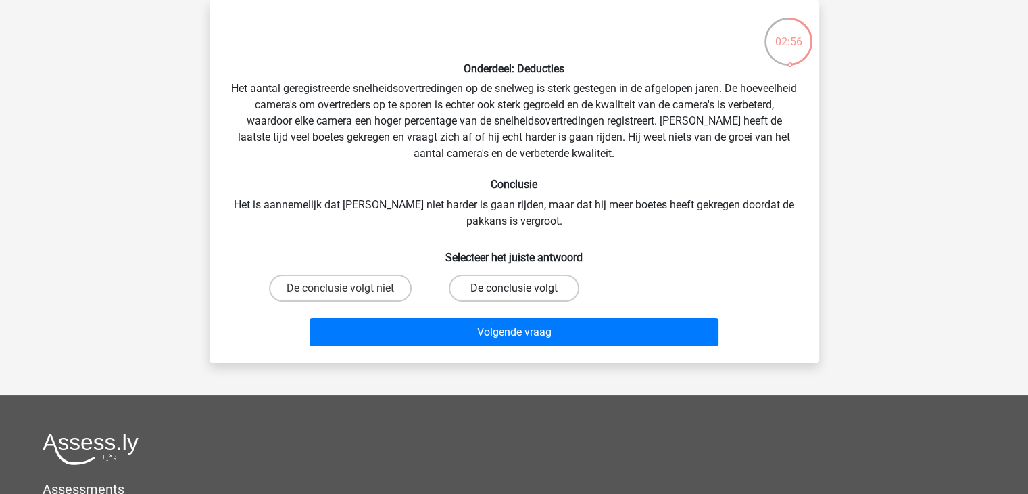
click at [487, 285] on label "De conclusie volgt" at bounding box center [514, 288] width 131 height 27
click at [514, 288] on input "De conclusie volgt" at bounding box center [518, 292] width 9 height 9
radio input "true"
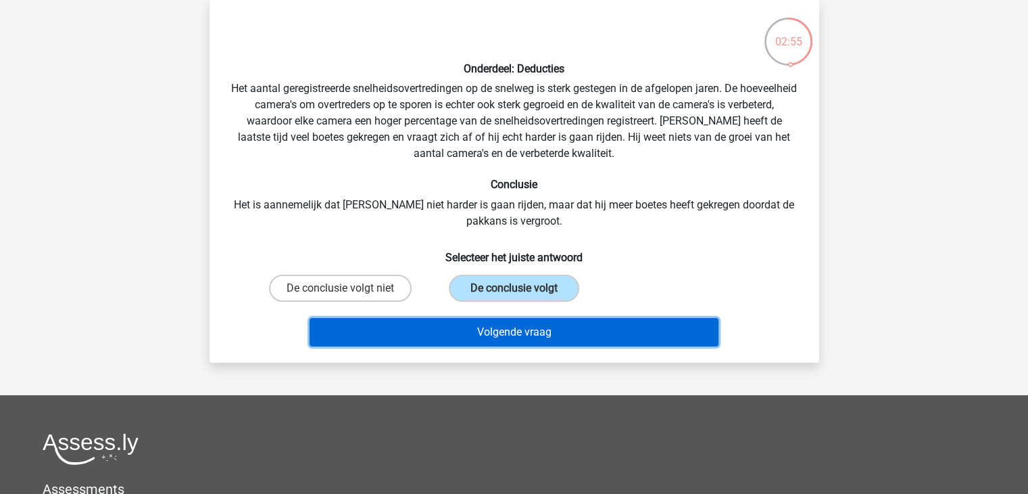
click at [500, 333] on button "Volgende vraag" at bounding box center [514, 332] width 409 height 28
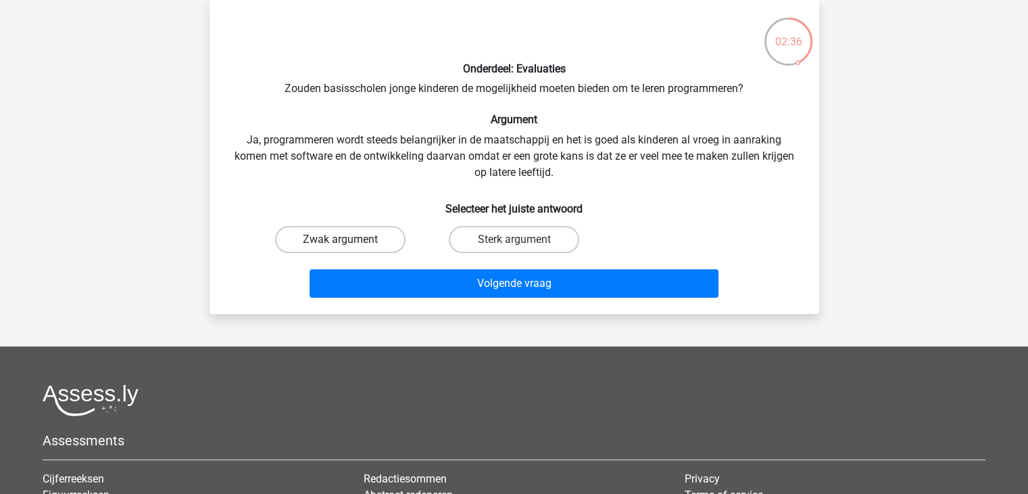
click at [358, 237] on label "Zwak argument" at bounding box center [340, 239] width 131 height 27
click at [349, 239] on input "Zwak argument" at bounding box center [344, 243] width 9 height 9
radio input "true"
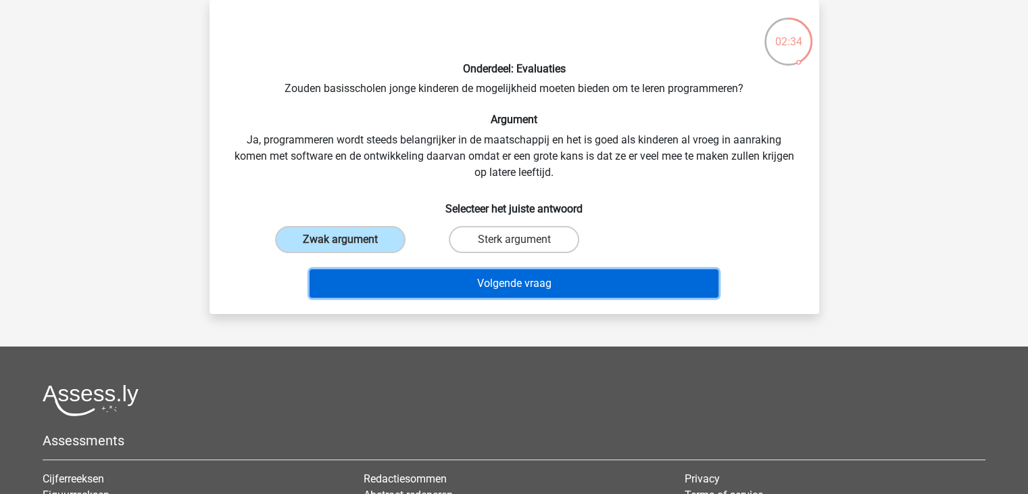
click at [476, 281] on button "Volgende vraag" at bounding box center [514, 283] width 409 height 28
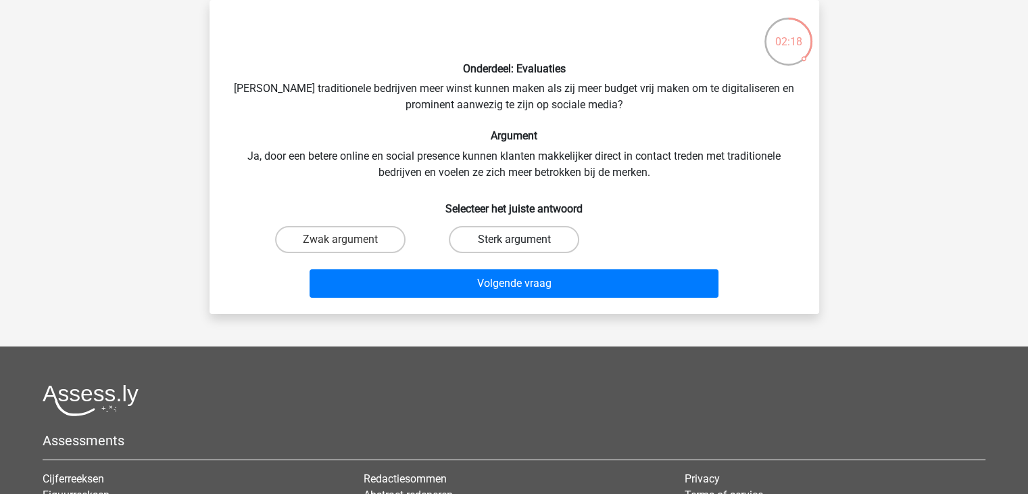
click at [490, 239] on label "Sterk argument" at bounding box center [514, 239] width 131 height 27
click at [514, 239] on input "Sterk argument" at bounding box center [518, 243] width 9 height 9
radio input "true"
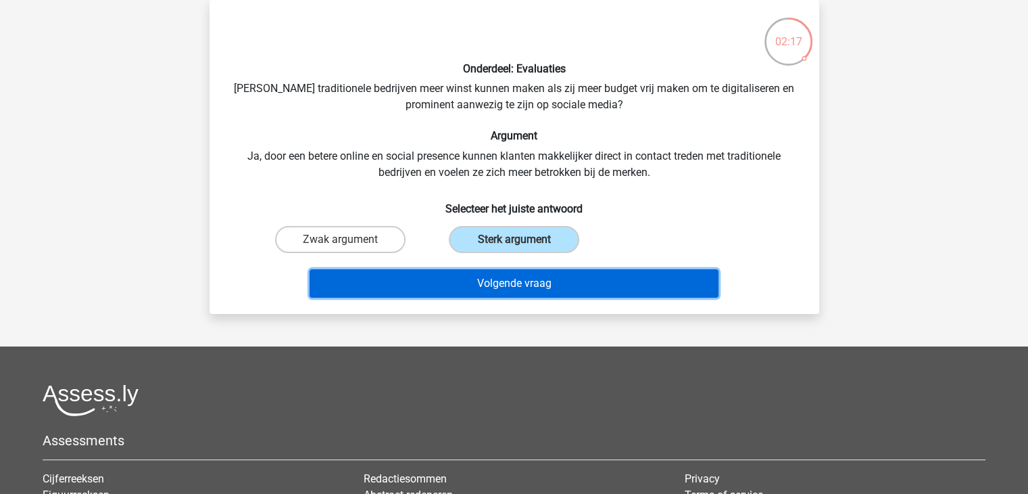
click at [492, 274] on button "Volgende vraag" at bounding box center [514, 283] width 409 height 28
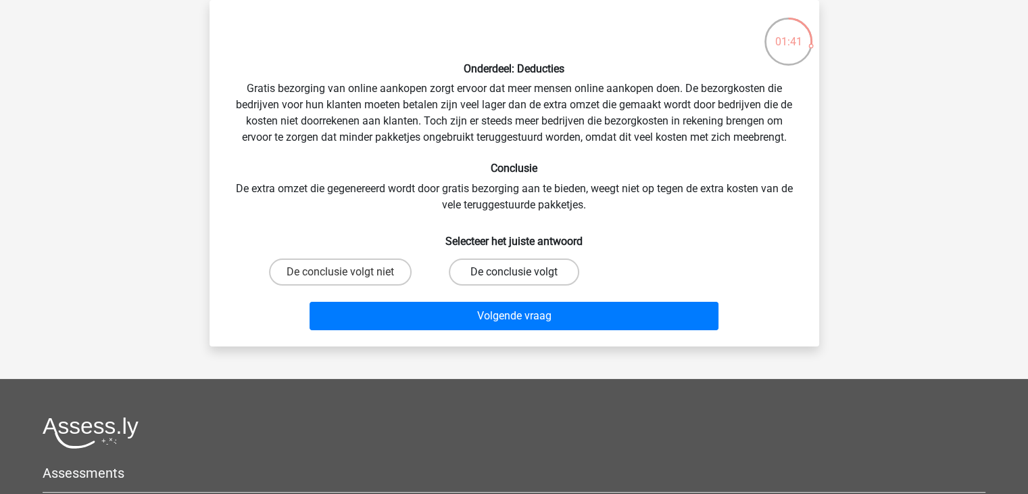
click at [491, 272] on label "De conclusie volgt" at bounding box center [514, 271] width 131 height 27
click at [514, 272] on input "De conclusie volgt" at bounding box center [518, 276] width 9 height 9
radio input "true"
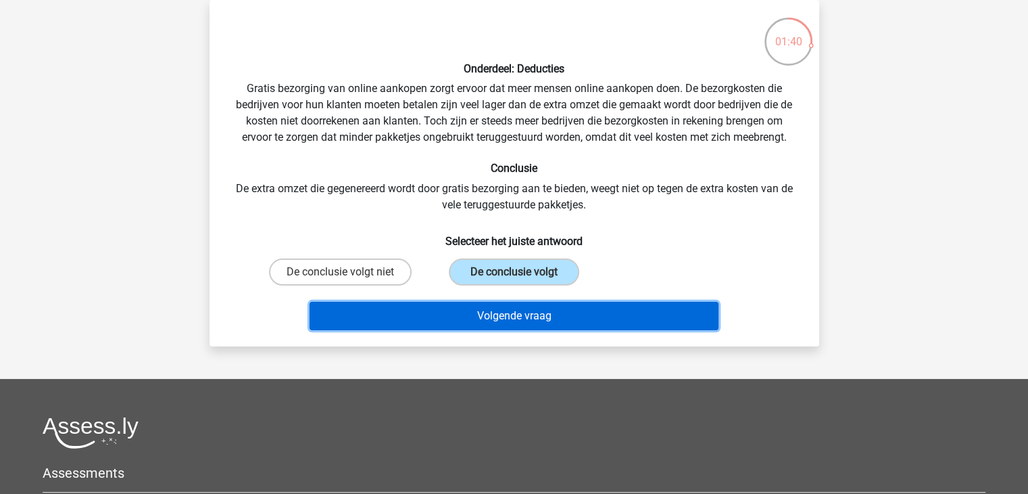
click at [489, 313] on button "Volgende vraag" at bounding box center [514, 316] width 409 height 28
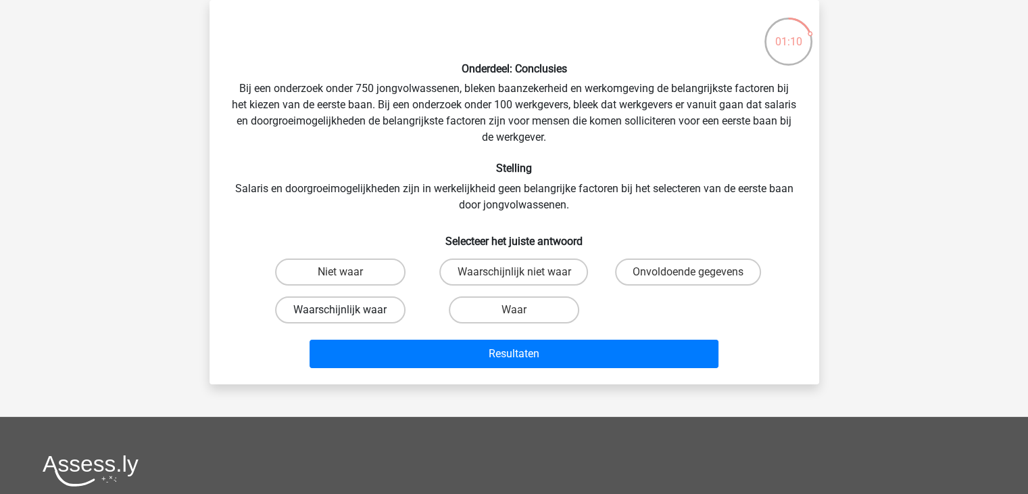
drag, startPoint x: 389, startPoint y: 311, endPoint x: 382, endPoint y: 312, distance: 6.8
click at [383, 312] on label "Waarschijnlijk waar" at bounding box center [340, 309] width 131 height 27
click at [349, 312] on input "Waarschijnlijk waar" at bounding box center [344, 314] width 9 height 9
radio input "true"
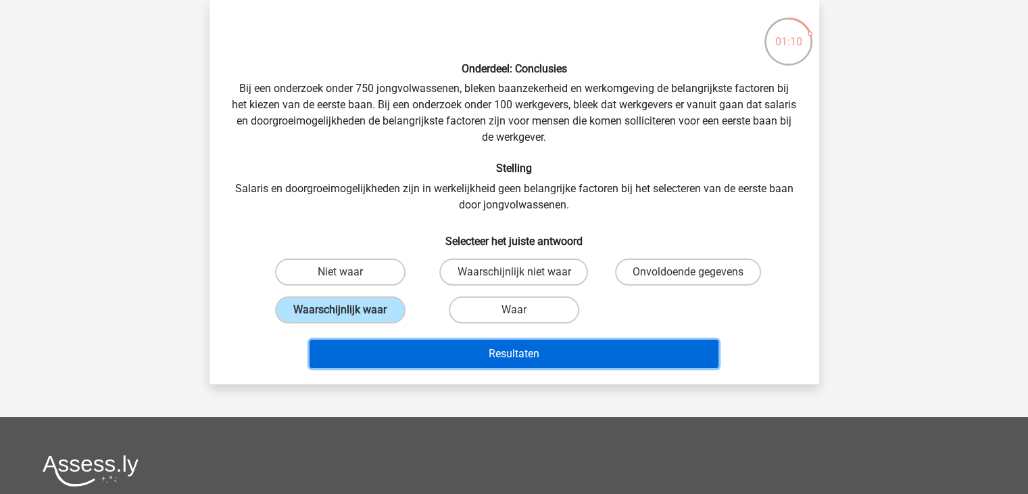
click at [414, 350] on button "Resultaten" at bounding box center [514, 353] width 409 height 28
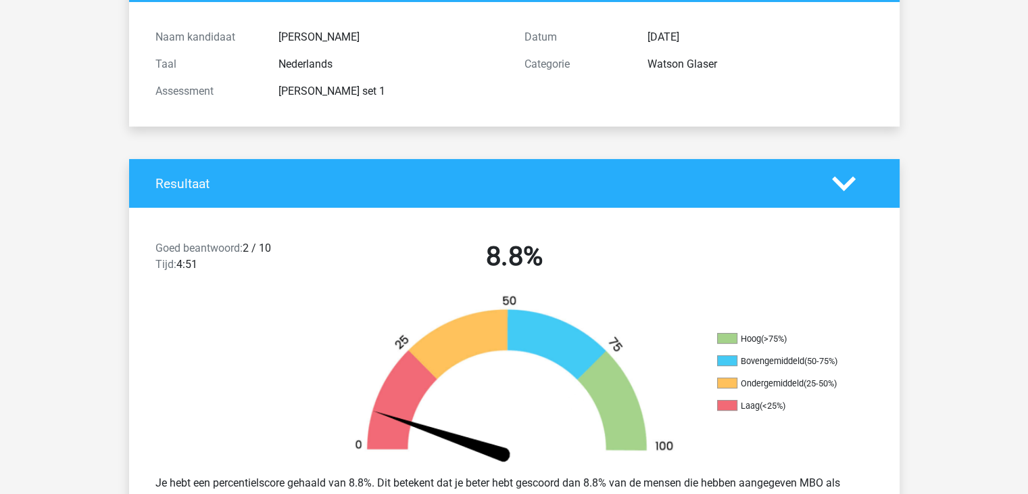
scroll to position [135, 0]
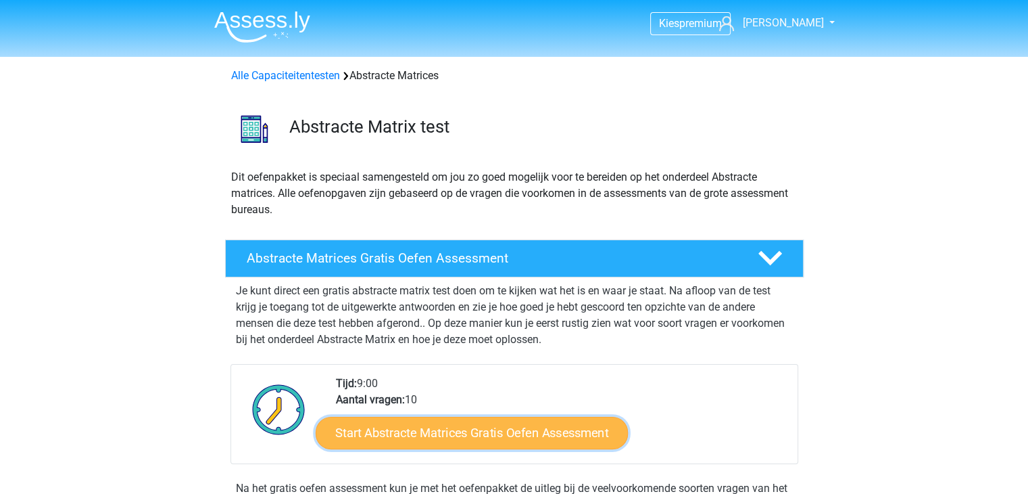
click at [408, 438] on link "Start Abstracte Matrices Gratis Oefen Assessment" at bounding box center [472, 432] width 312 height 32
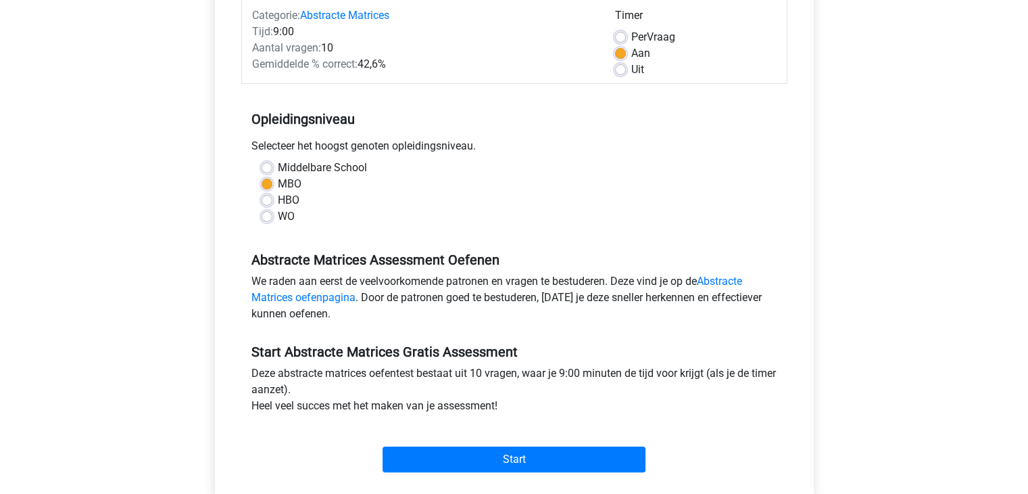
scroll to position [270, 0]
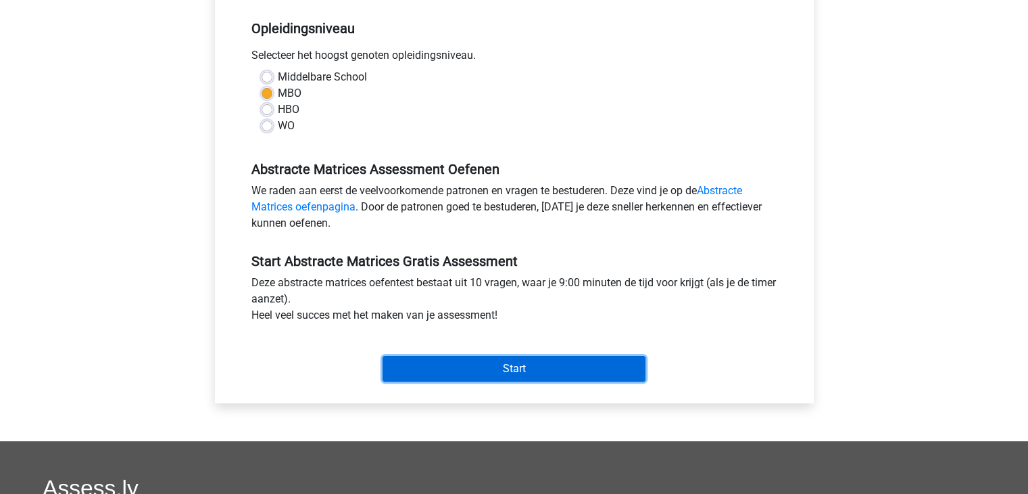
click at [442, 370] on input "Start" at bounding box center [514, 369] width 263 height 26
